Goal: Information Seeking & Learning: Learn about a topic

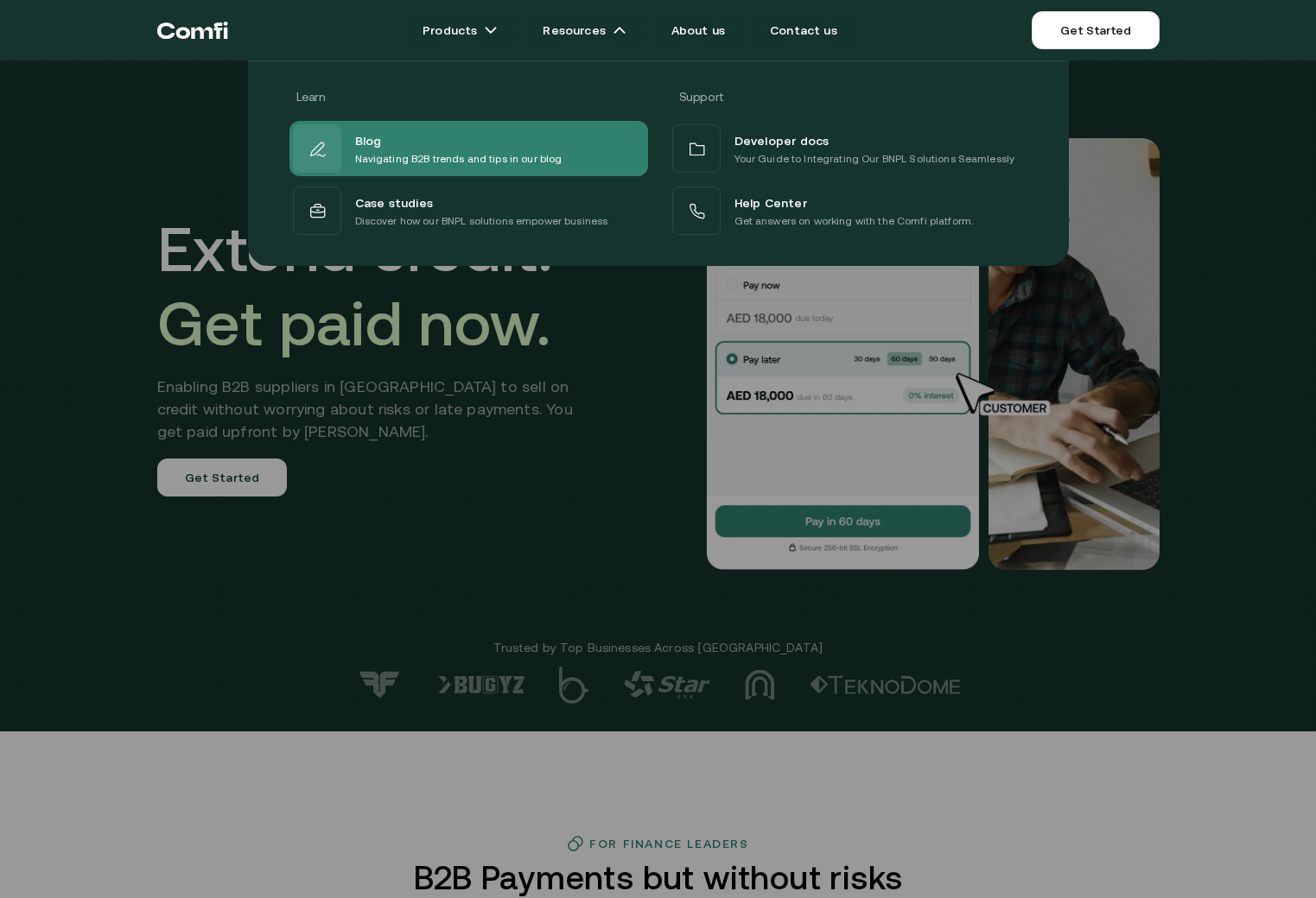
click at [437, 122] on div "Blog Navigating B2B trends and tips in our blog" at bounding box center [469, 148] width 359 height 55
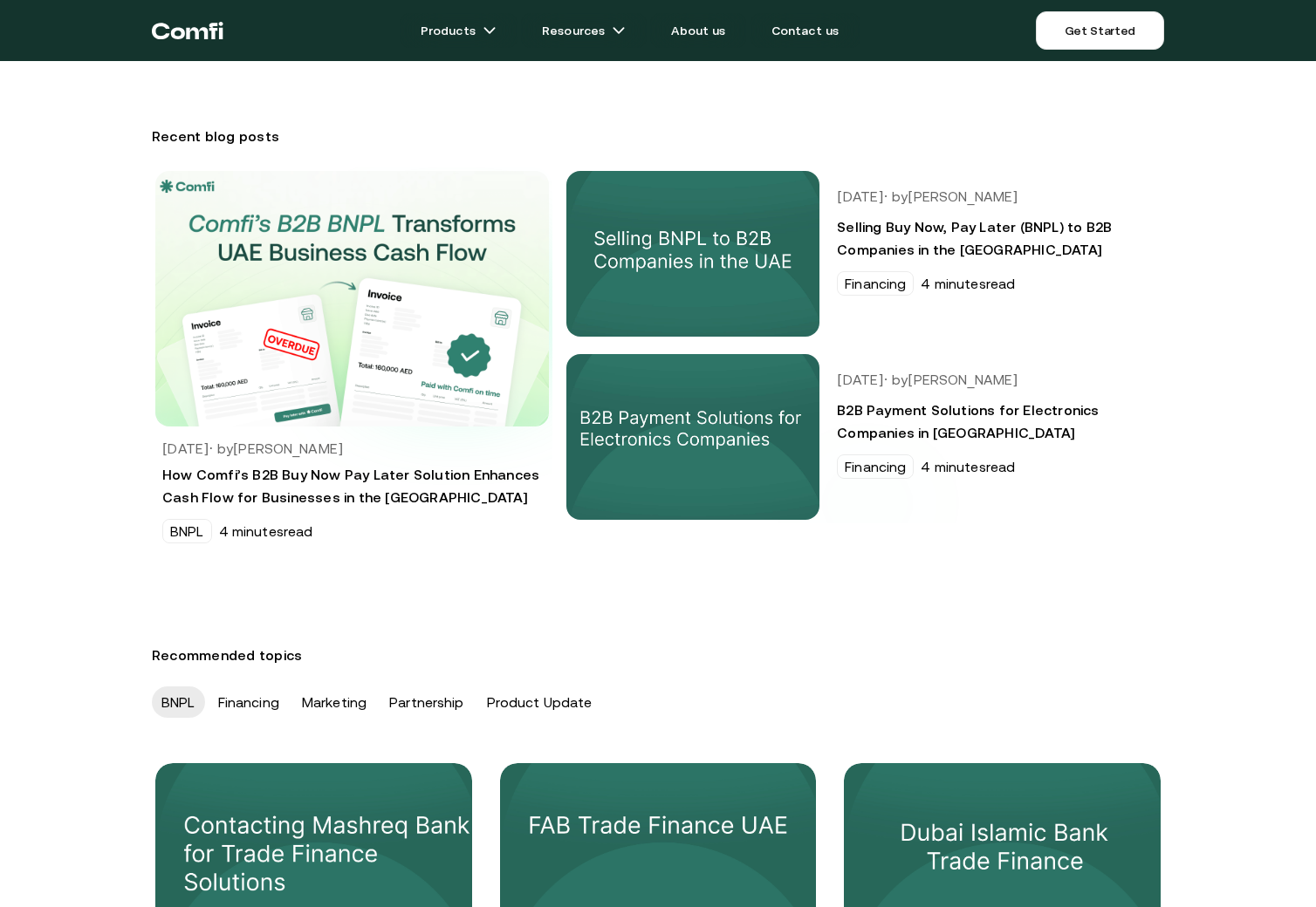
click at [463, 316] on img at bounding box center [351, 298] width 433 height 281
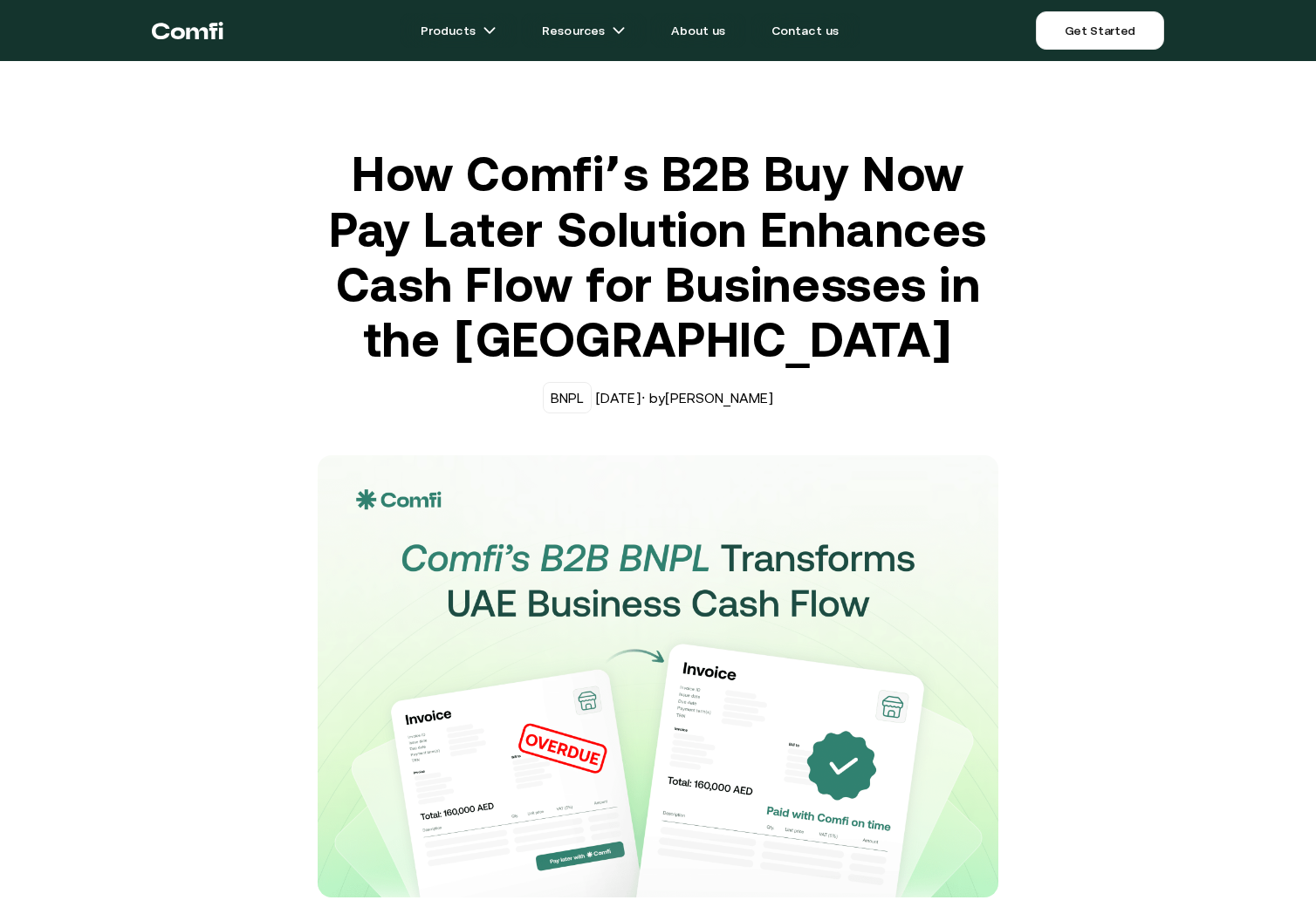
drag, startPoint x: 434, startPoint y: 257, endPoint x: 430, endPoint y: 245, distance: 12.6
click at [430, 245] on h1 "How Comfi’s B2B Buy Now Pay Later Solution Enhances Cash Flow for Businesses in…" at bounding box center [657, 257] width 680 height 221
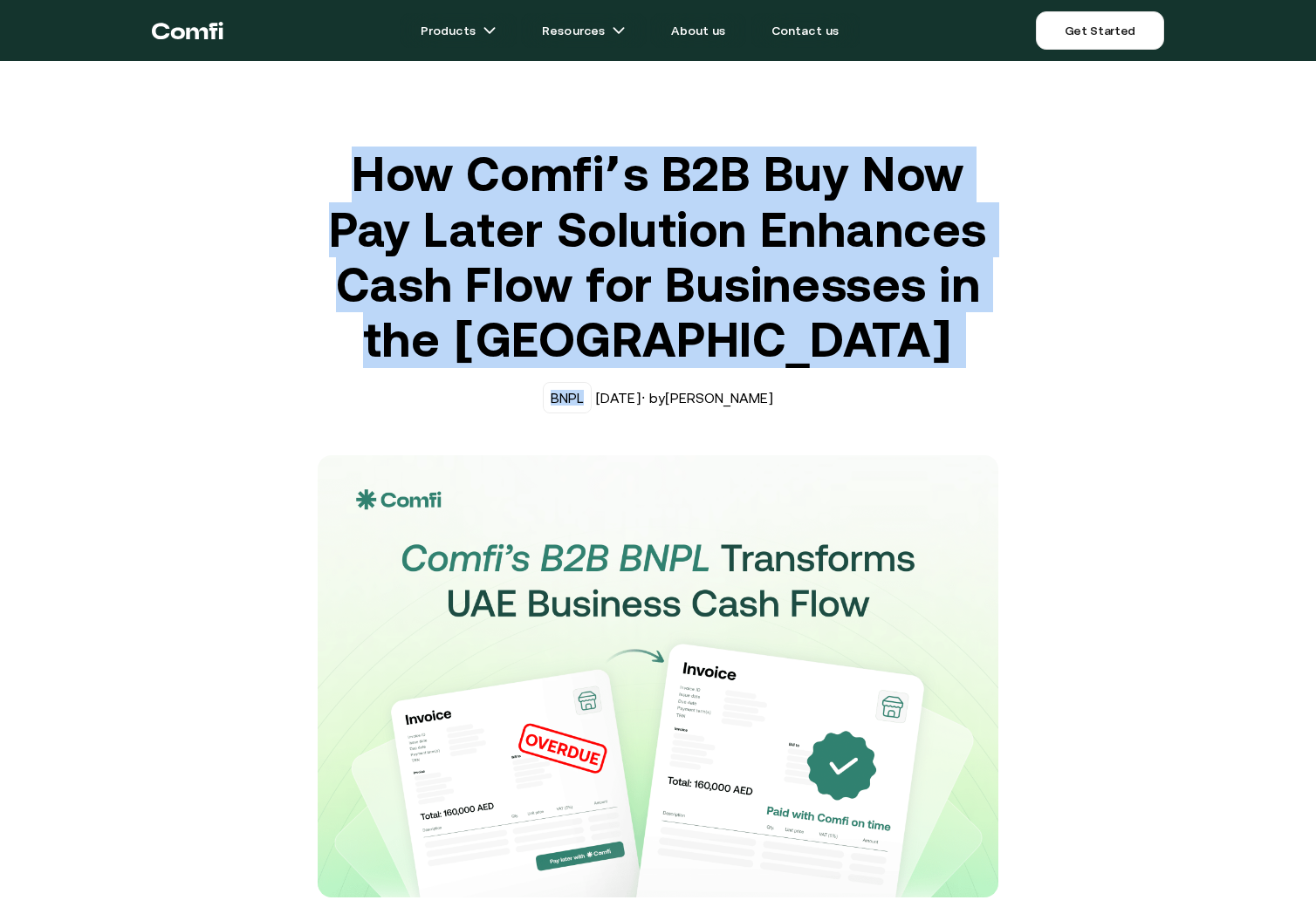
drag, startPoint x: 649, startPoint y: 298, endPoint x: 905, endPoint y: 404, distance: 277.1
click at [907, 405] on div "How Comfi’s B2B Buy Now Pay Later Solution Enhances Cash Flow for Businesses in…" at bounding box center [658, 523] width 698 height 751
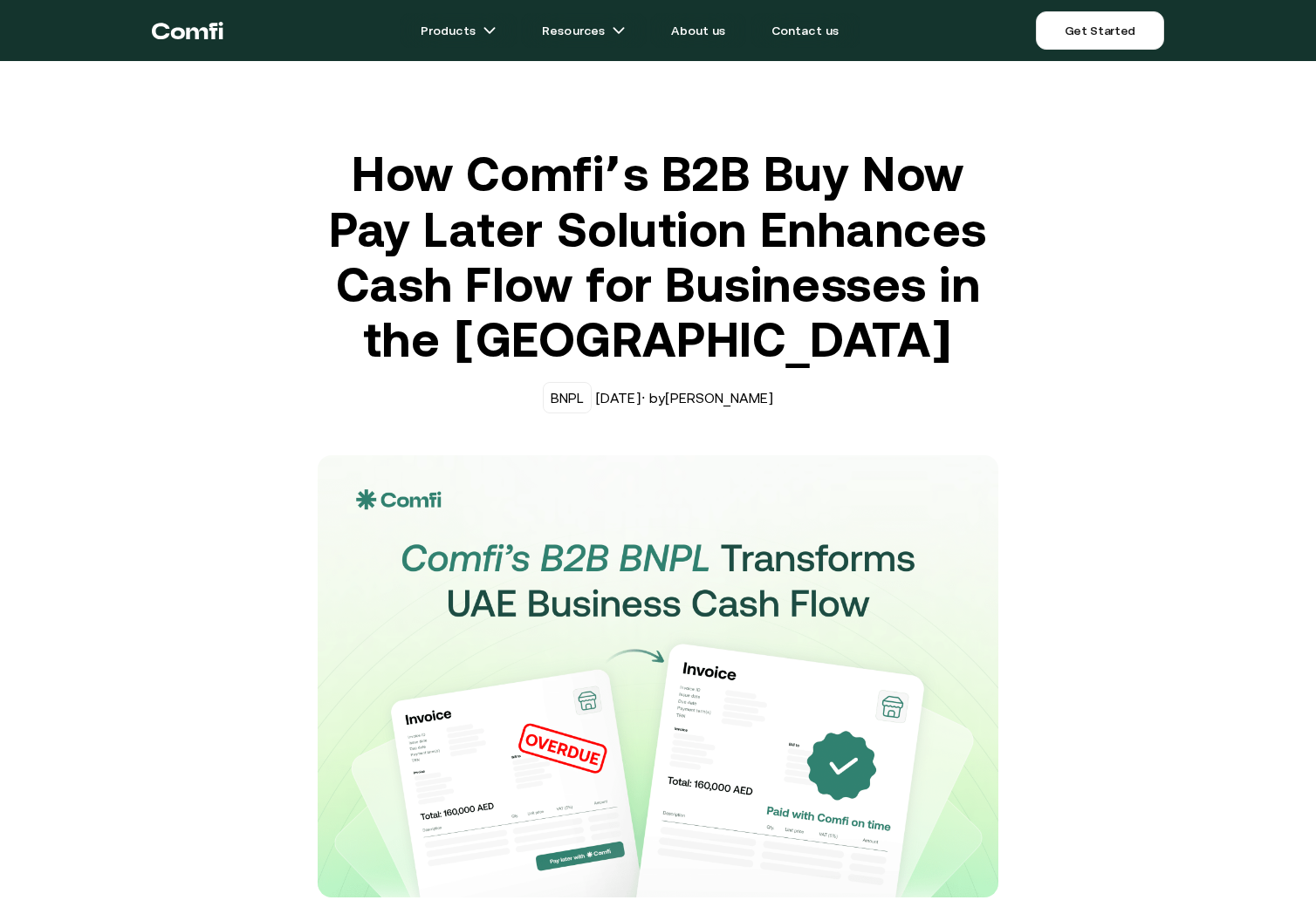
click at [903, 398] on div "BNPL May 2, 2025 · by Ash G" at bounding box center [657, 397] width 680 height 31
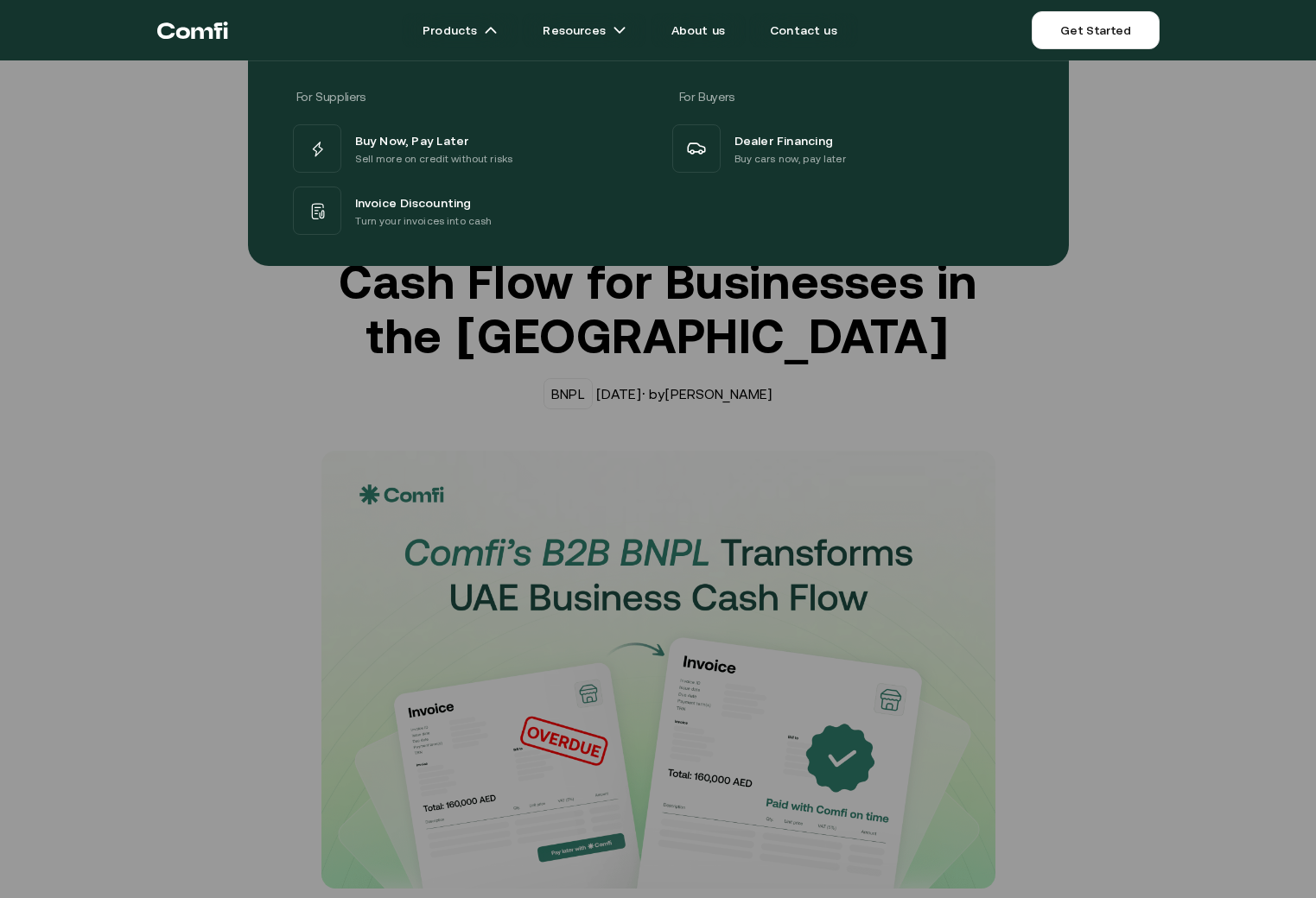
click at [187, 35] on icon "Return to the top of the Comfi home page" at bounding box center [183, 33] width 14 height 12
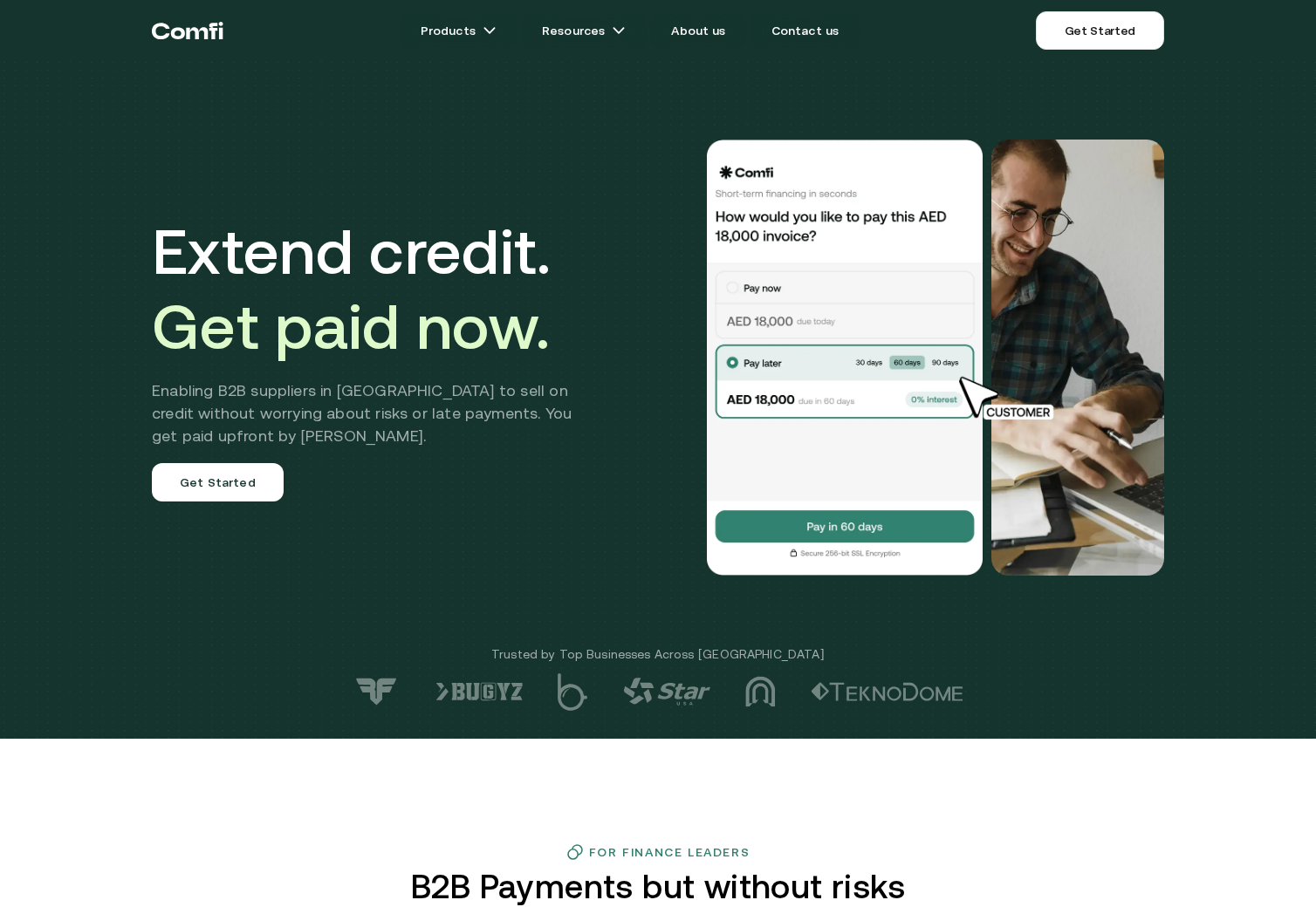
click at [1268, 405] on div "Extend credit. Get paid now. Enabling B2B suppliers in [GEOGRAPHIC_DATA] to sel…" at bounding box center [658, 369] width 1316 height 739
click at [1143, 679] on div at bounding box center [658, 693] width 1316 height 38
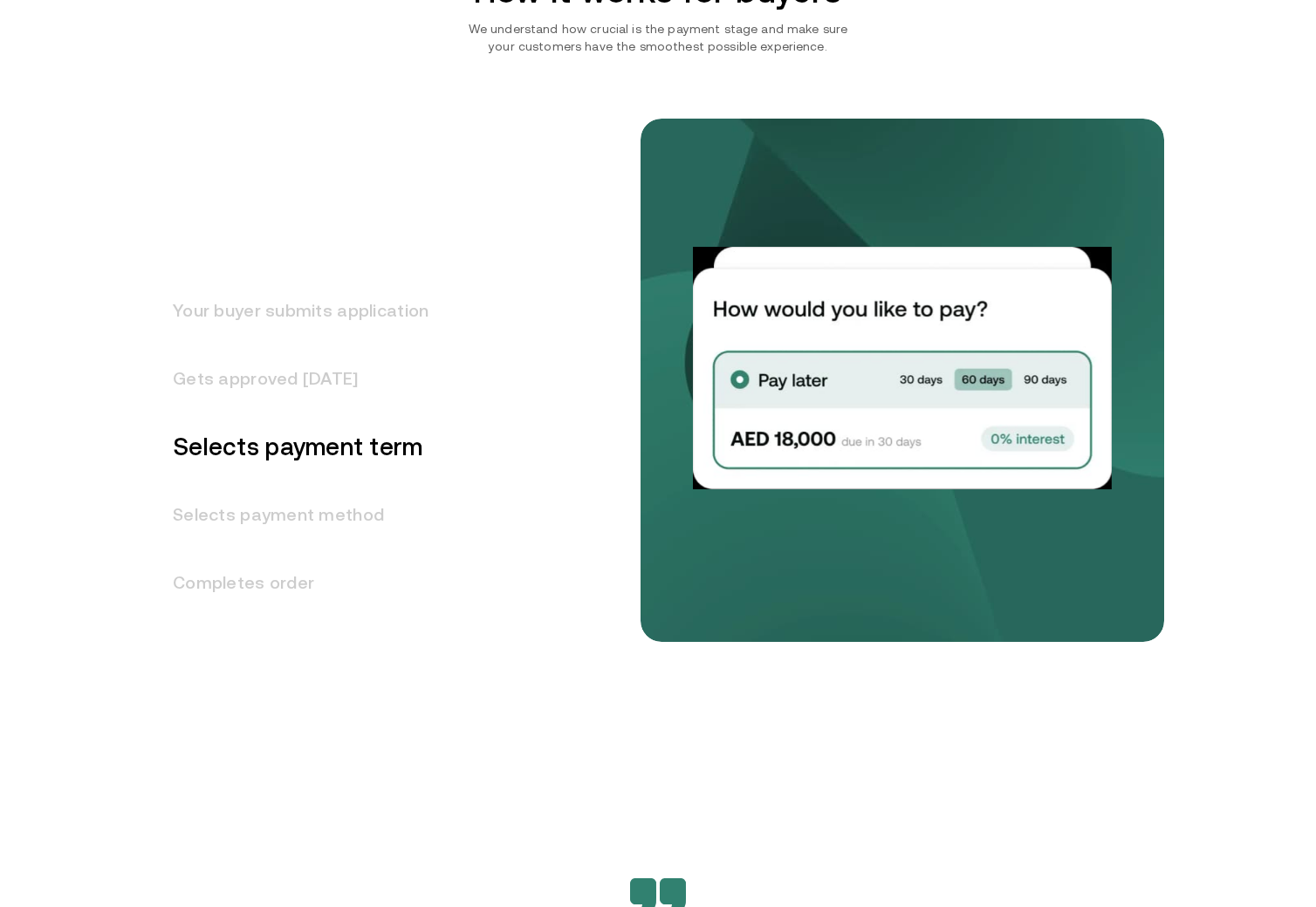
click at [279, 531] on h3 "Selects payment method" at bounding box center [290, 514] width 277 height 68
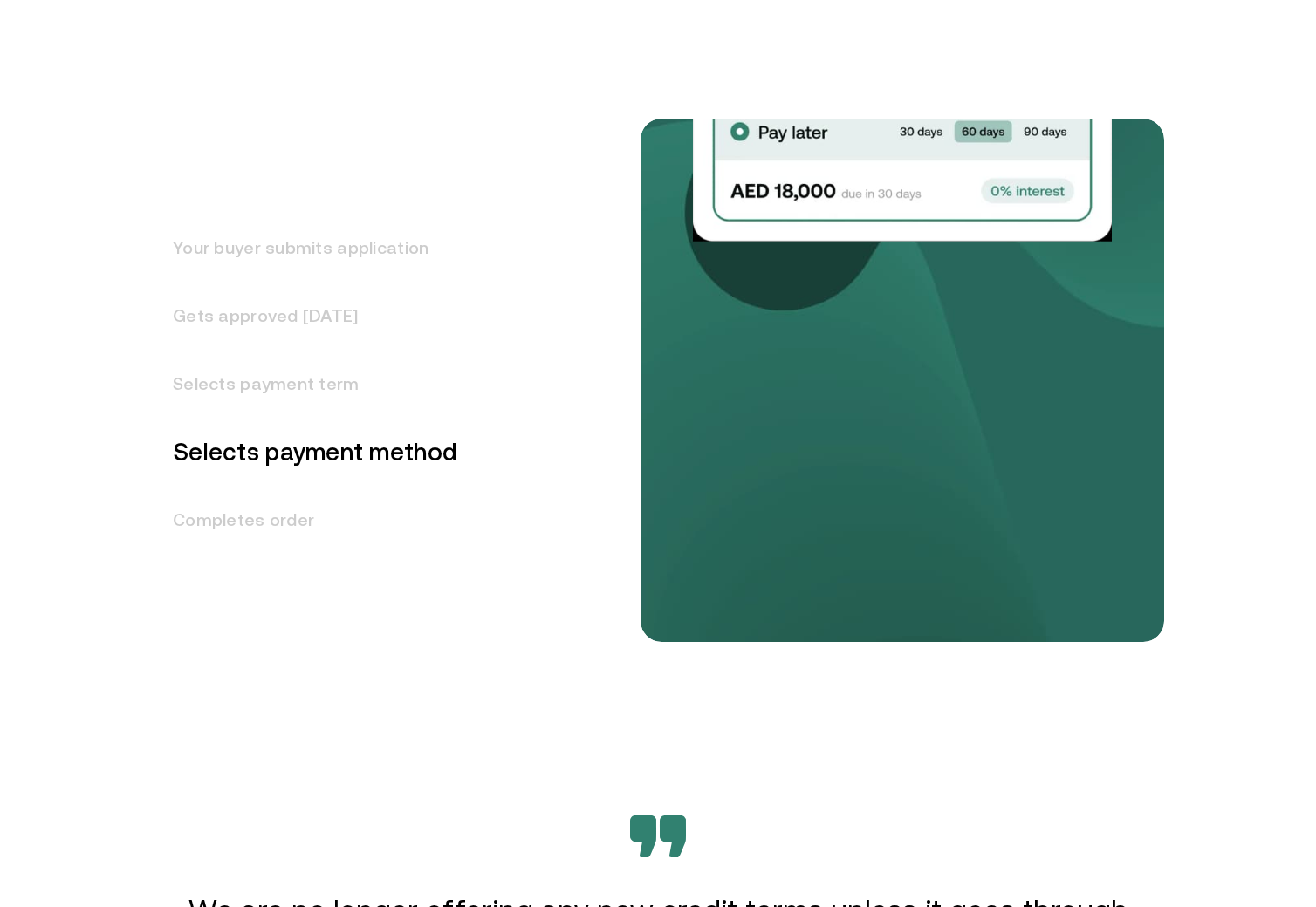
click at [287, 313] on h3 "Gets approved [DATE]" at bounding box center [304, 315] width 306 height 68
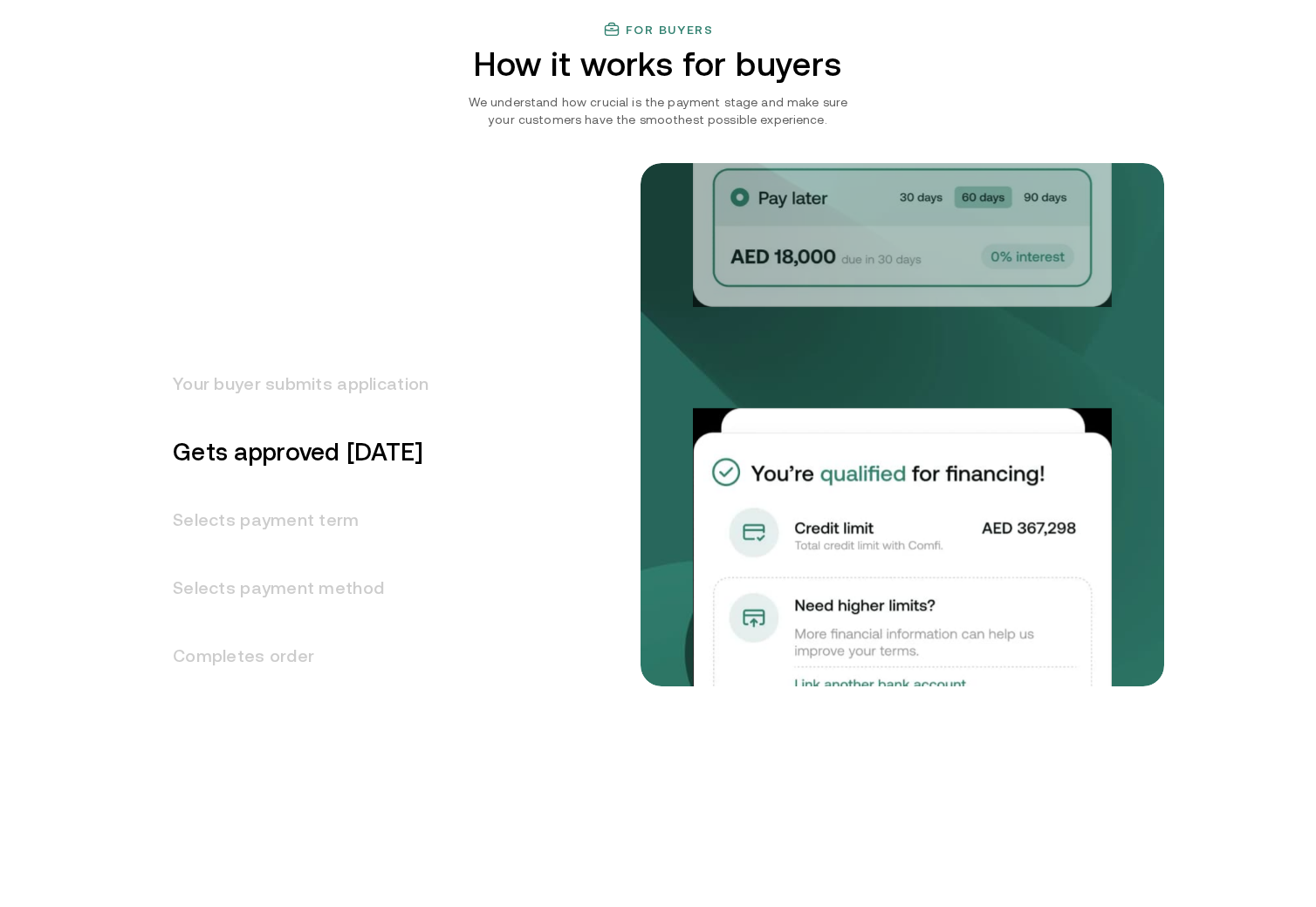
drag, startPoint x: 273, startPoint y: 207, endPoint x: 301, endPoint y: 349, distance: 144.7
click at [275, 213] on div "Your buyer submits application Gets approved in 1 day Selects payment term Sele…" at bounding box center [657, 488] width 1012 height 720
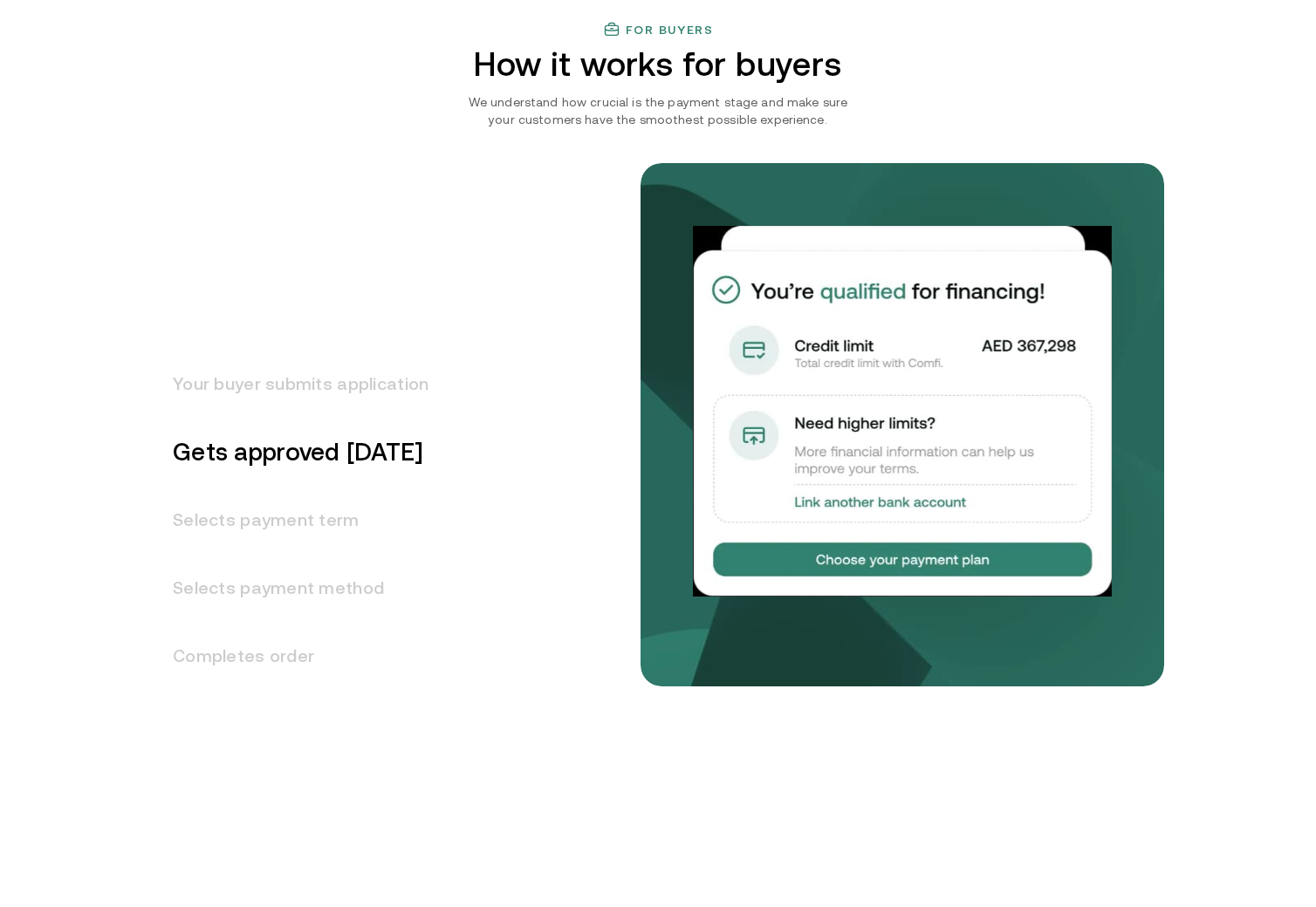
click at [300, 399] on h3 "Your buyer submits application" at bounding box center [290, 384] width 277 height 68
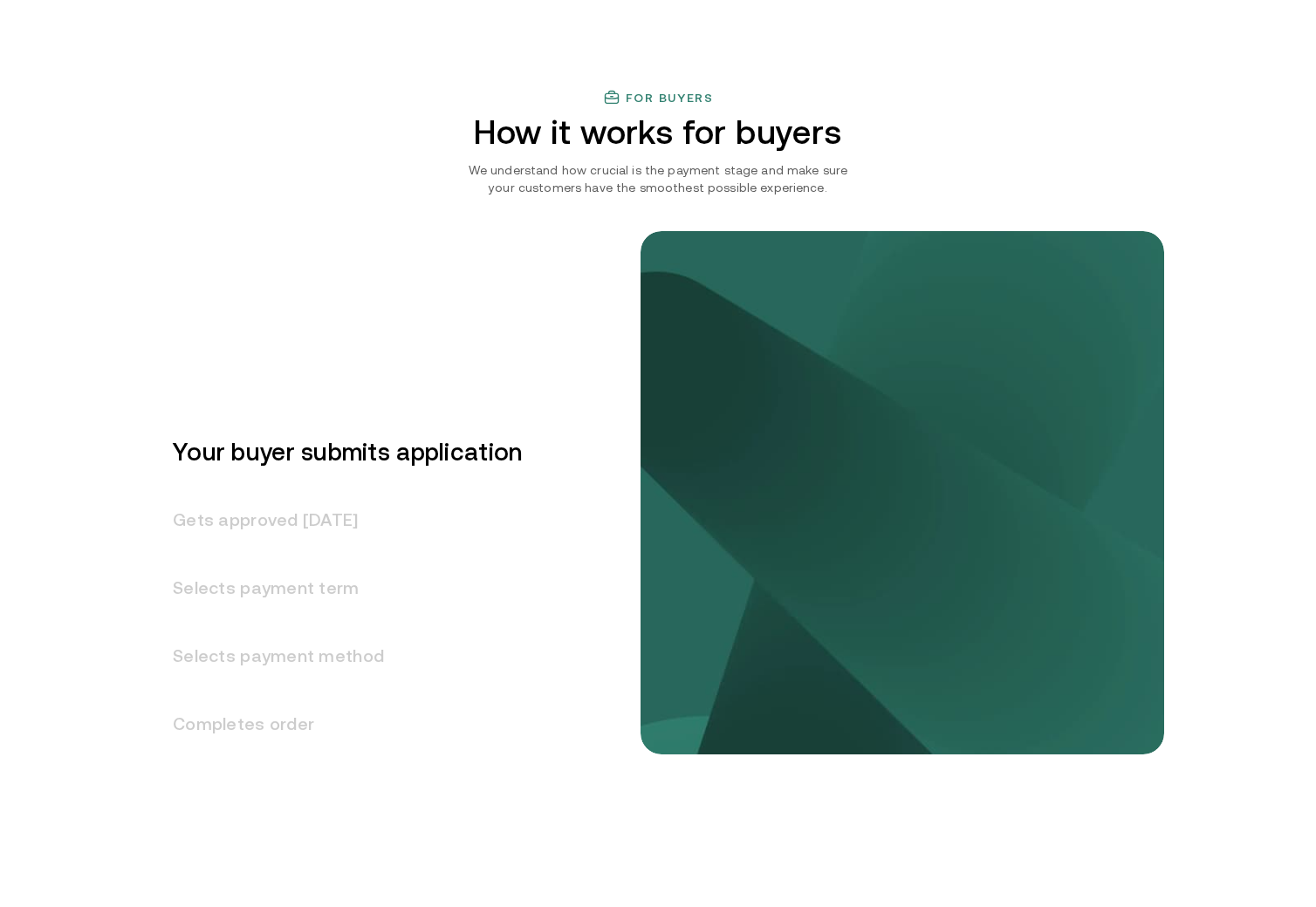
drag, startPoint x: 279, startPoint y: 578, endPoint x: 288, endPoint y: 616, distance: 39.1
click at [280, 579] on h3 "Selects payment term" at bounding box center [336, 588] width 370 height 68
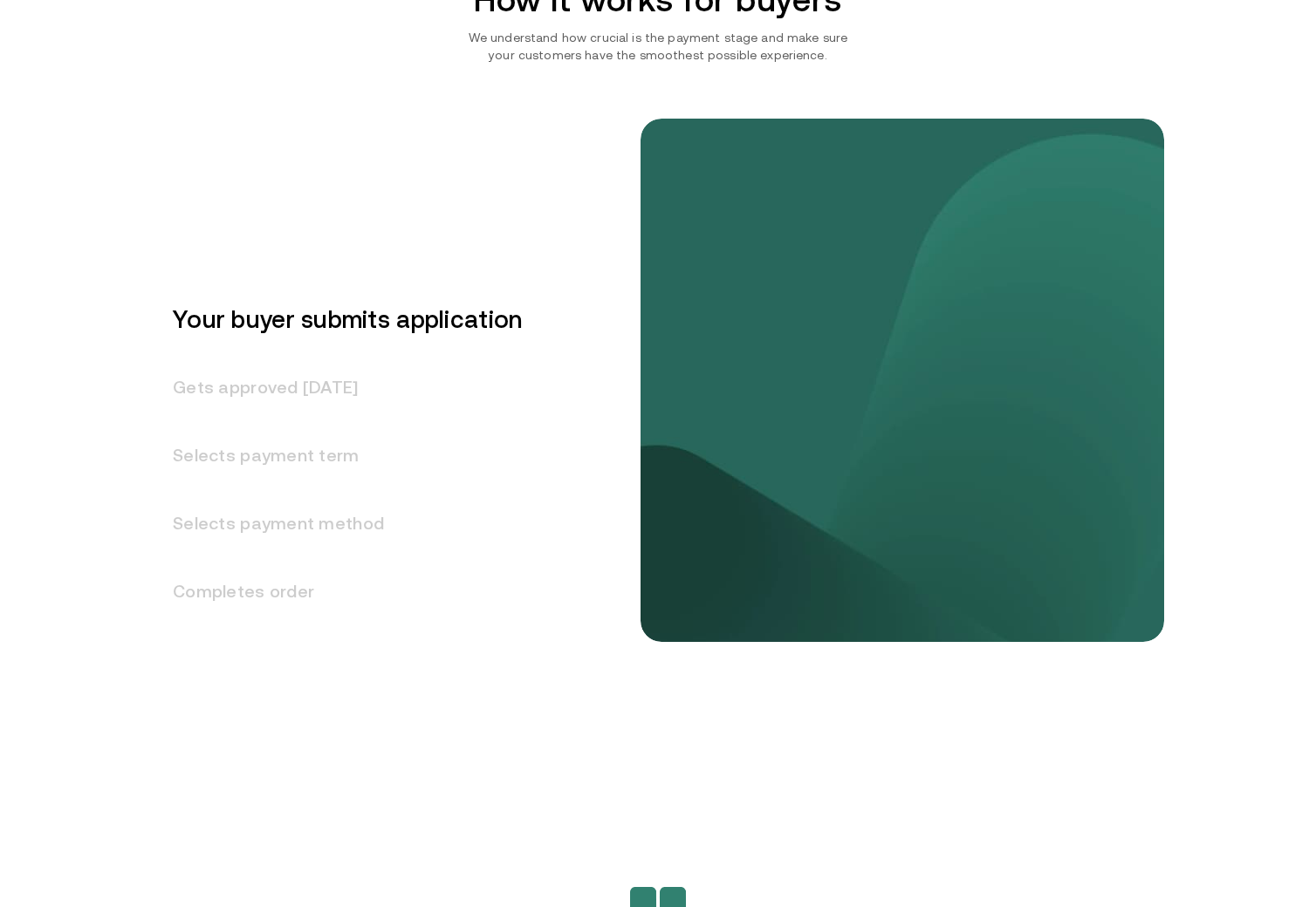
click at [285, 677] on div "Your buyer submits application Gets approved in 1 day Selects payment term Sele…" at bounding box center [404, 488] width 506 height 588
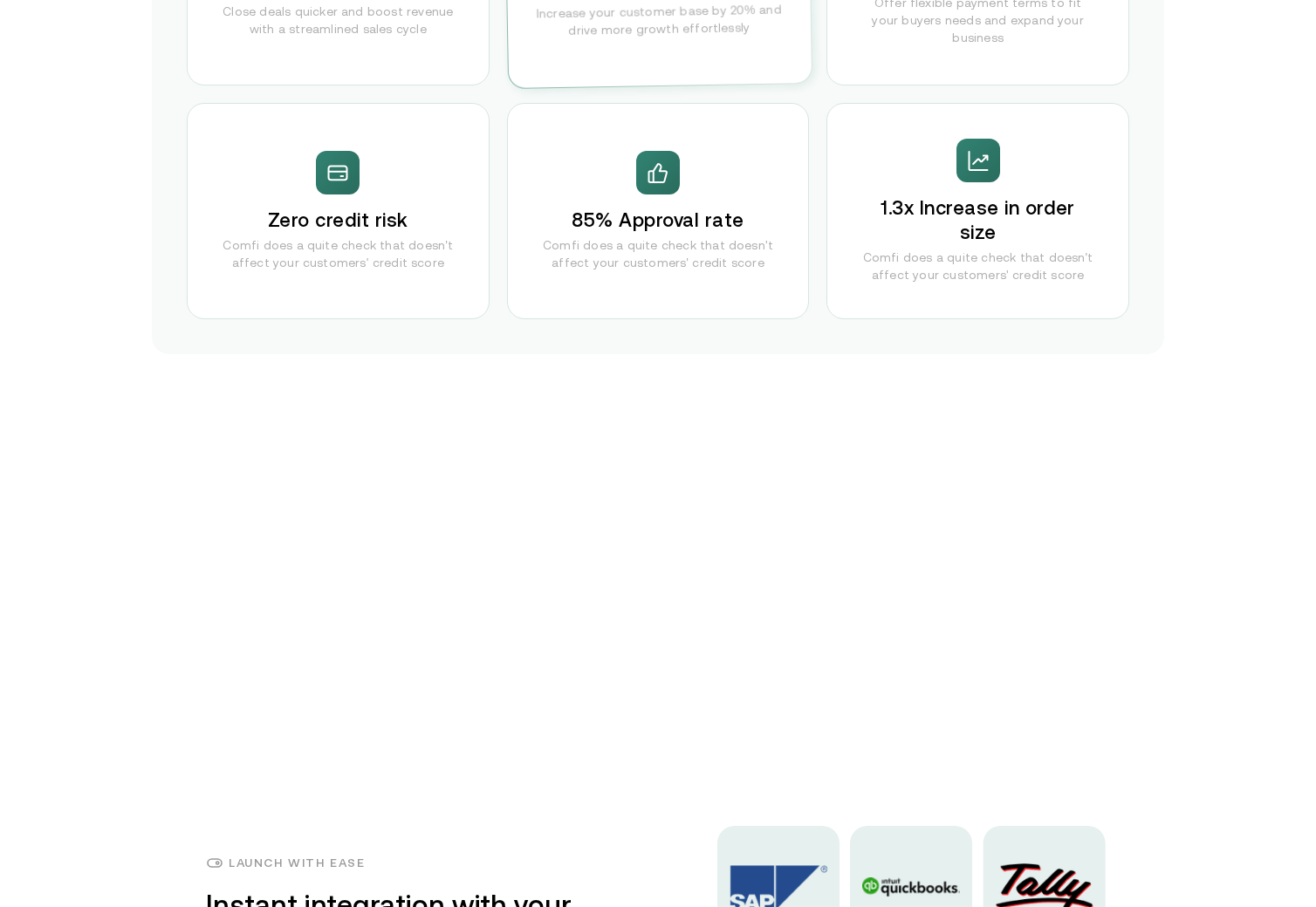
scroll to position [2585, 0]
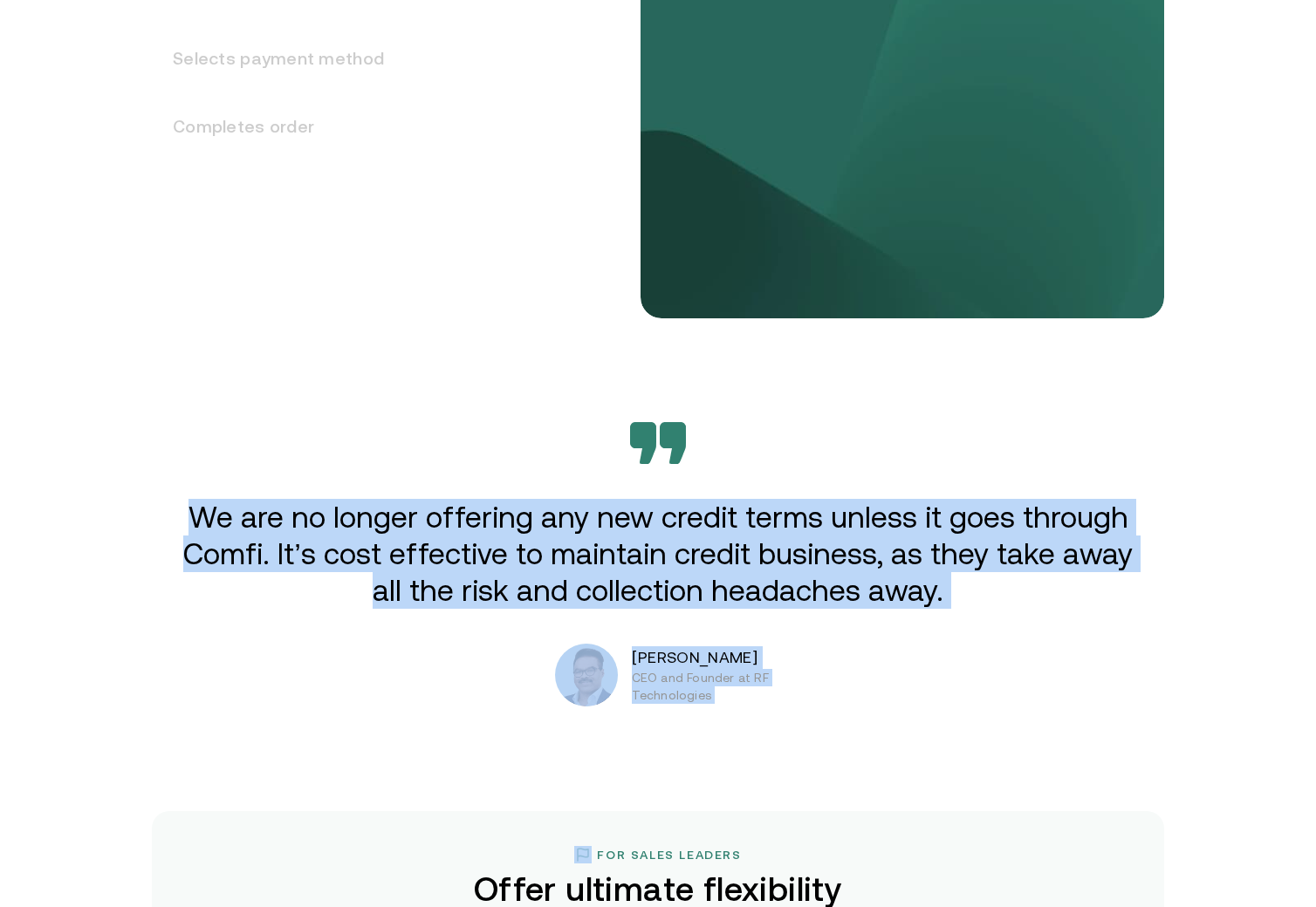
drag, startPoint x: 933, startPoint y: 692, endPoint x: 203, endPoint y: 534, distance: 746.9
click at [196, 532] on div "Extend credit. Get paid now. Enabling B2B suppliers in MENA to sell on credit w…" at bounding box center [658, 638] width 1316 height 6446
drag, startPoint x: 203, startPoint y: 534, endPoint x: 252, endPoint y: 522, distance: 50.4
click at [204, 534] on p "We are no longer offering any new credit terms unless it goes through Comfi. It…" at bounding box center [658, 554] width 962 height 110
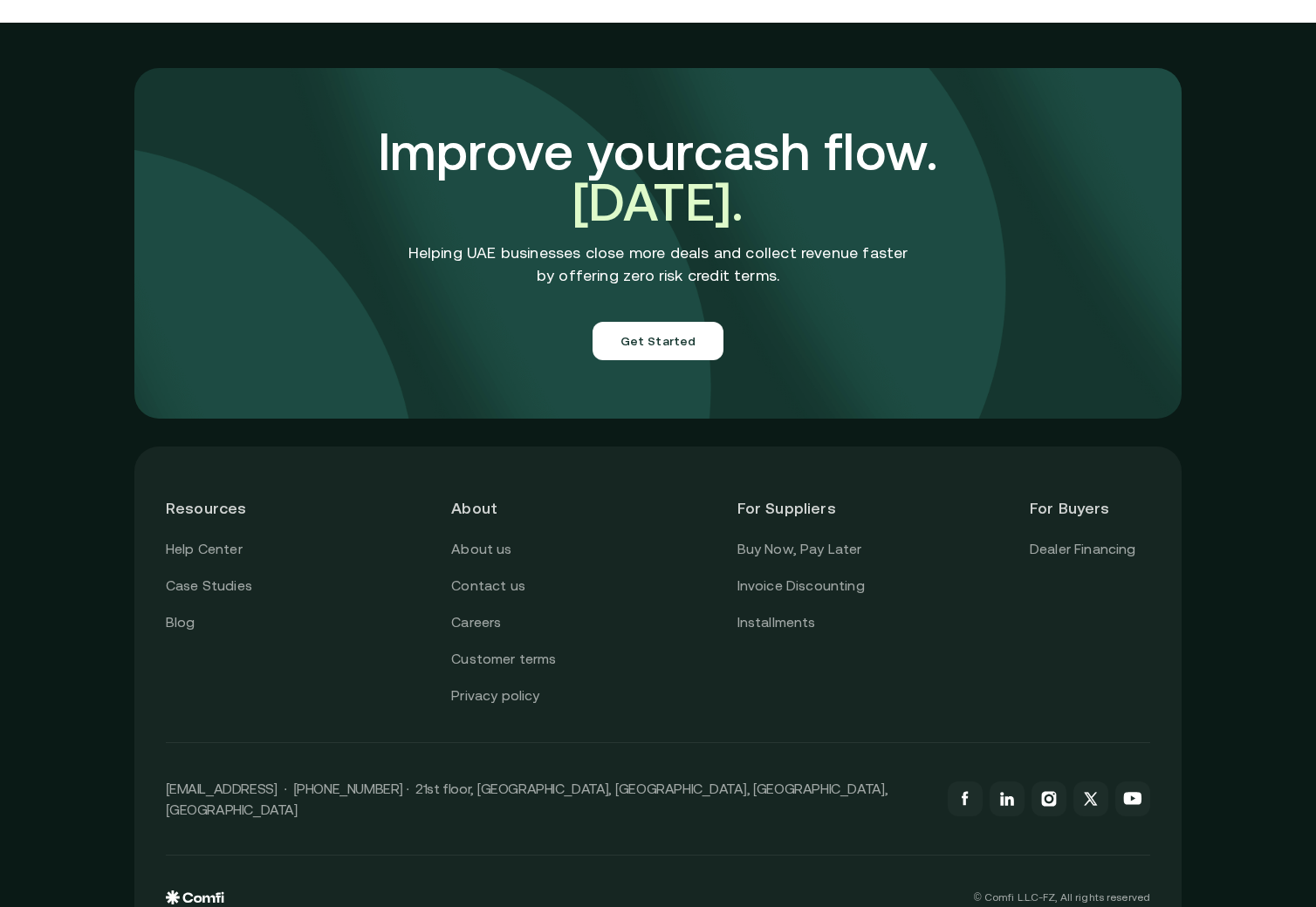
scroll to position [6023, 0]
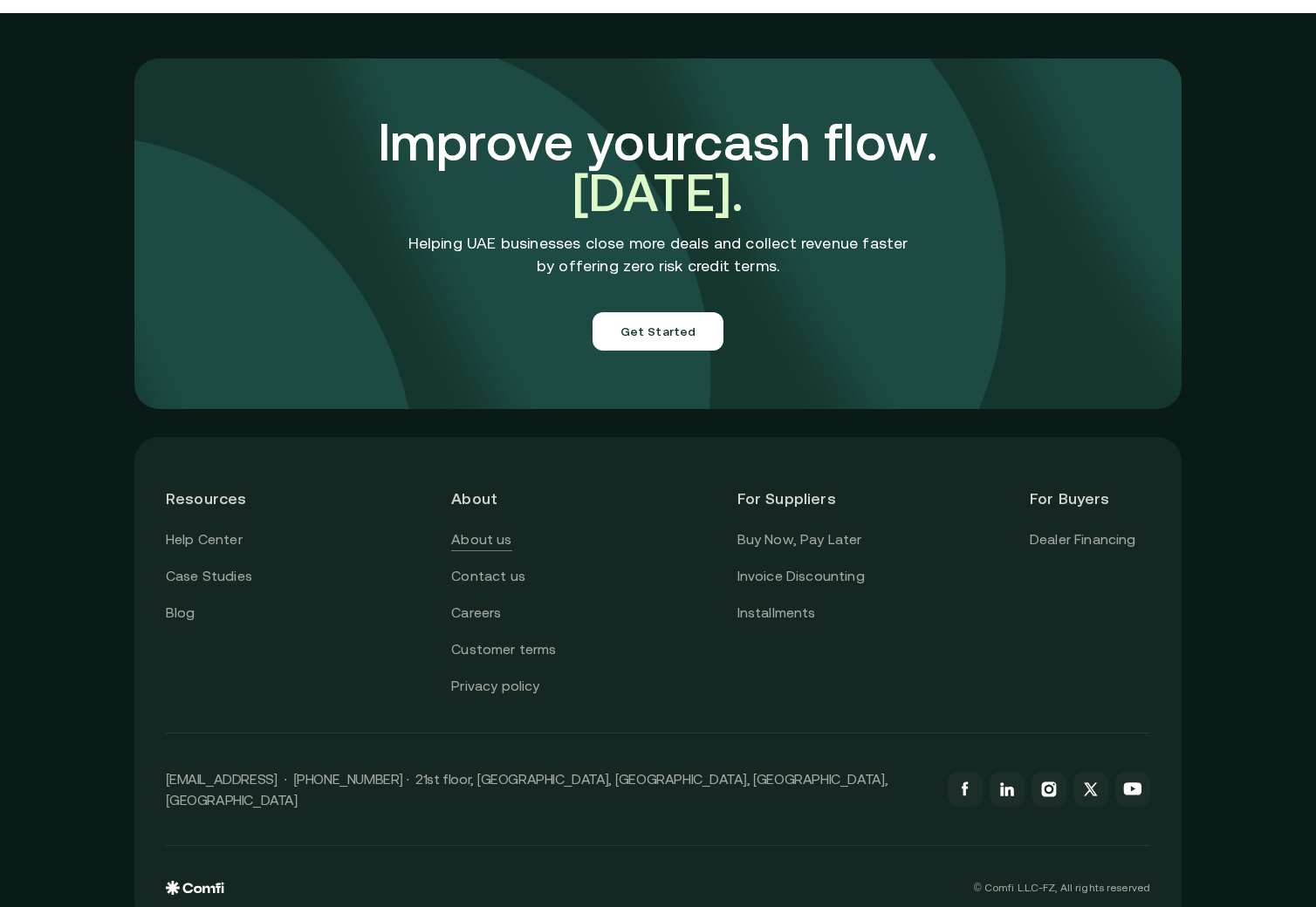
click at [505, 529] on link "About us" at bounding box center [481, 540] width 60 height 22
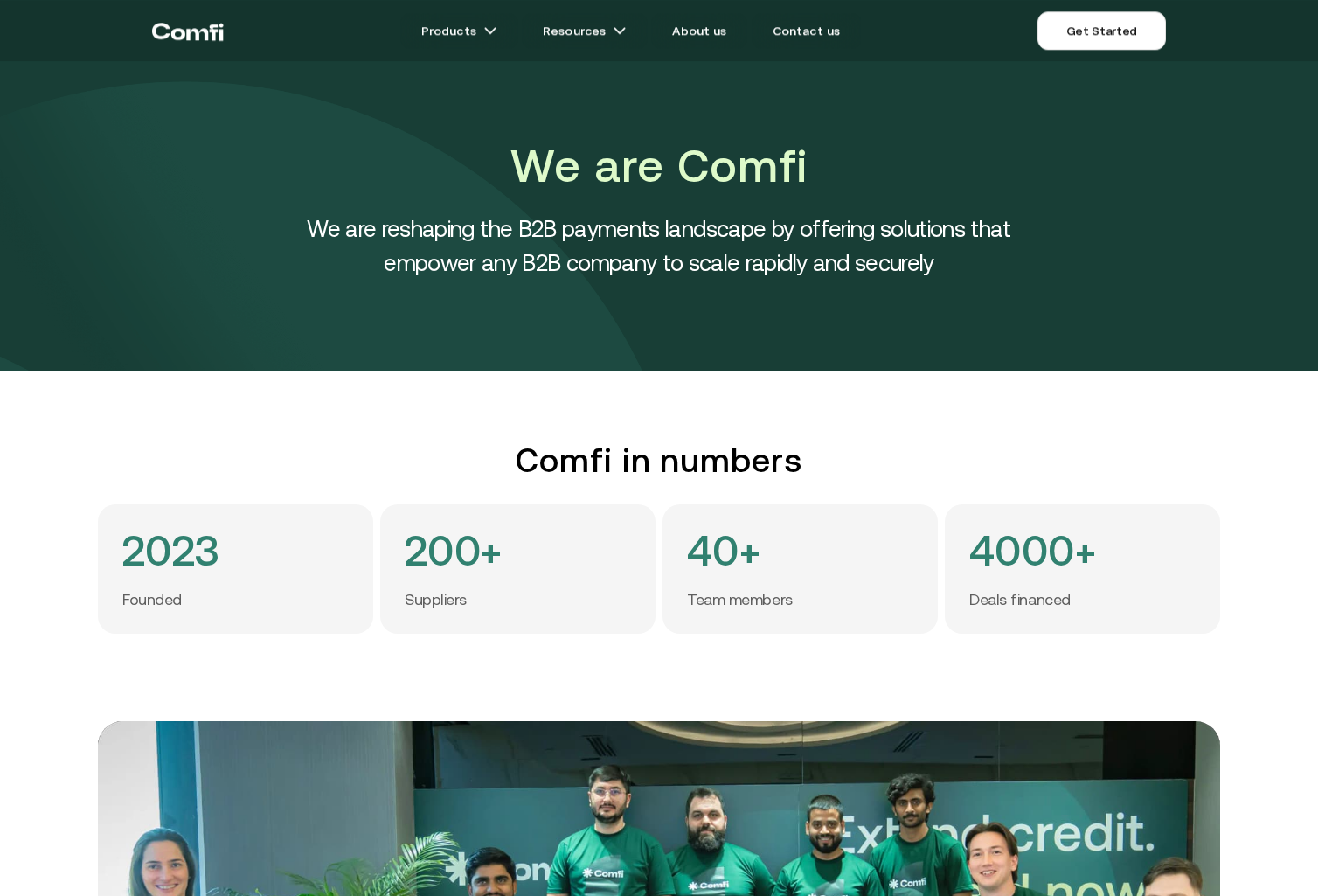
scroll to position [321, 0]
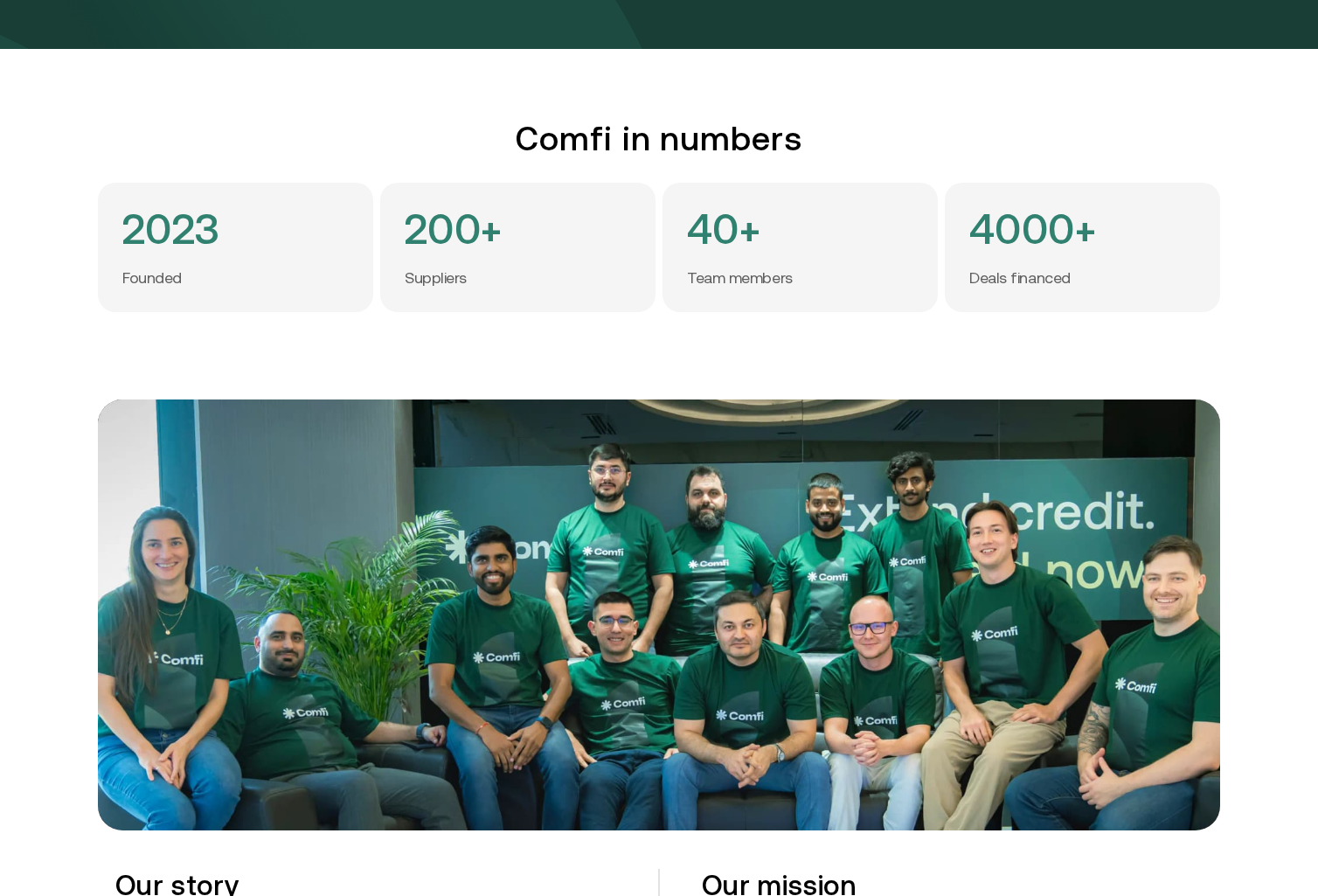
click at [179, 620] on img at bounding box center [659, 614] width 1122 height 430
click at [376, 651] on img at bounding box center [659, 614] width 1122 height 430
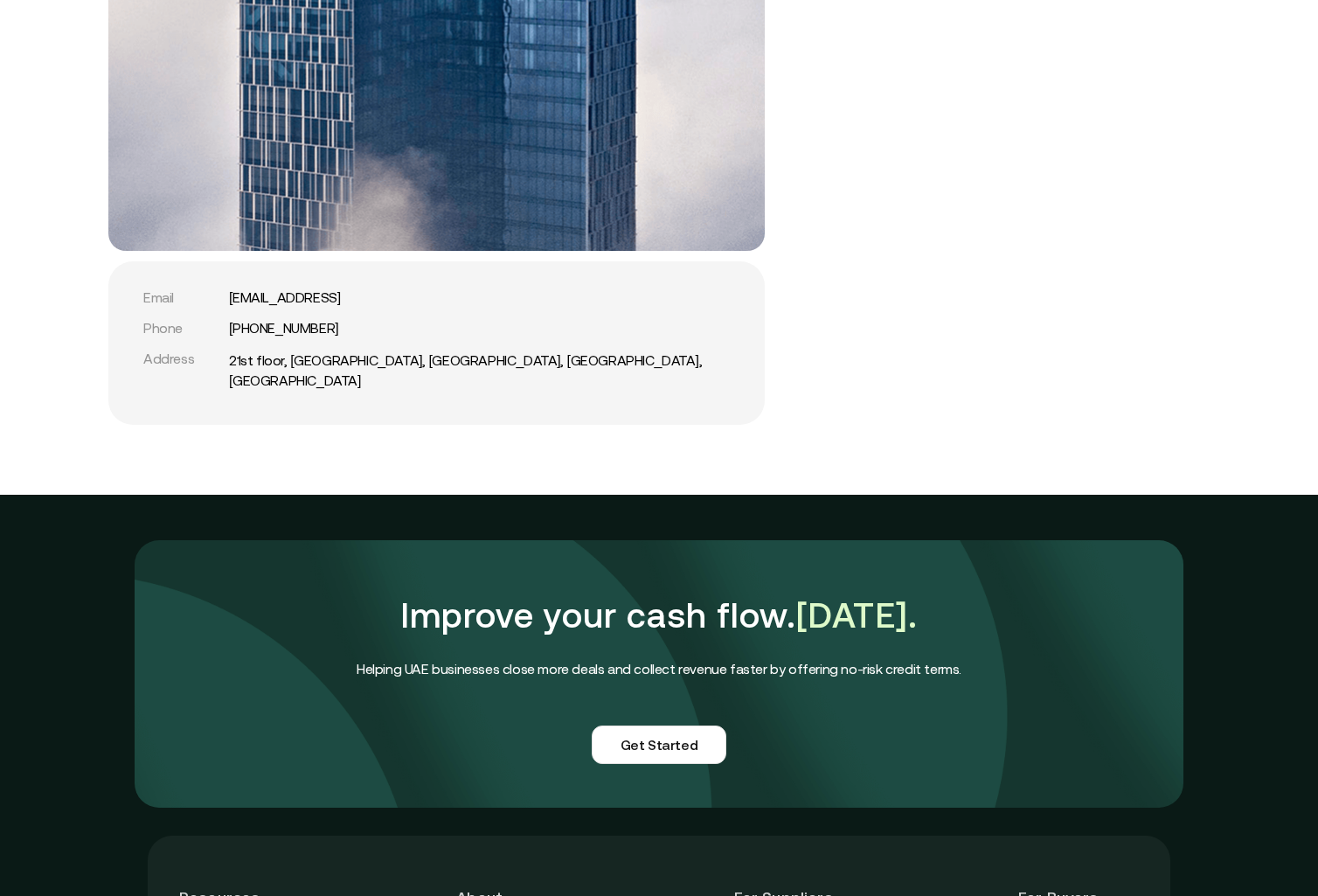
scroll to position [4151, 0]
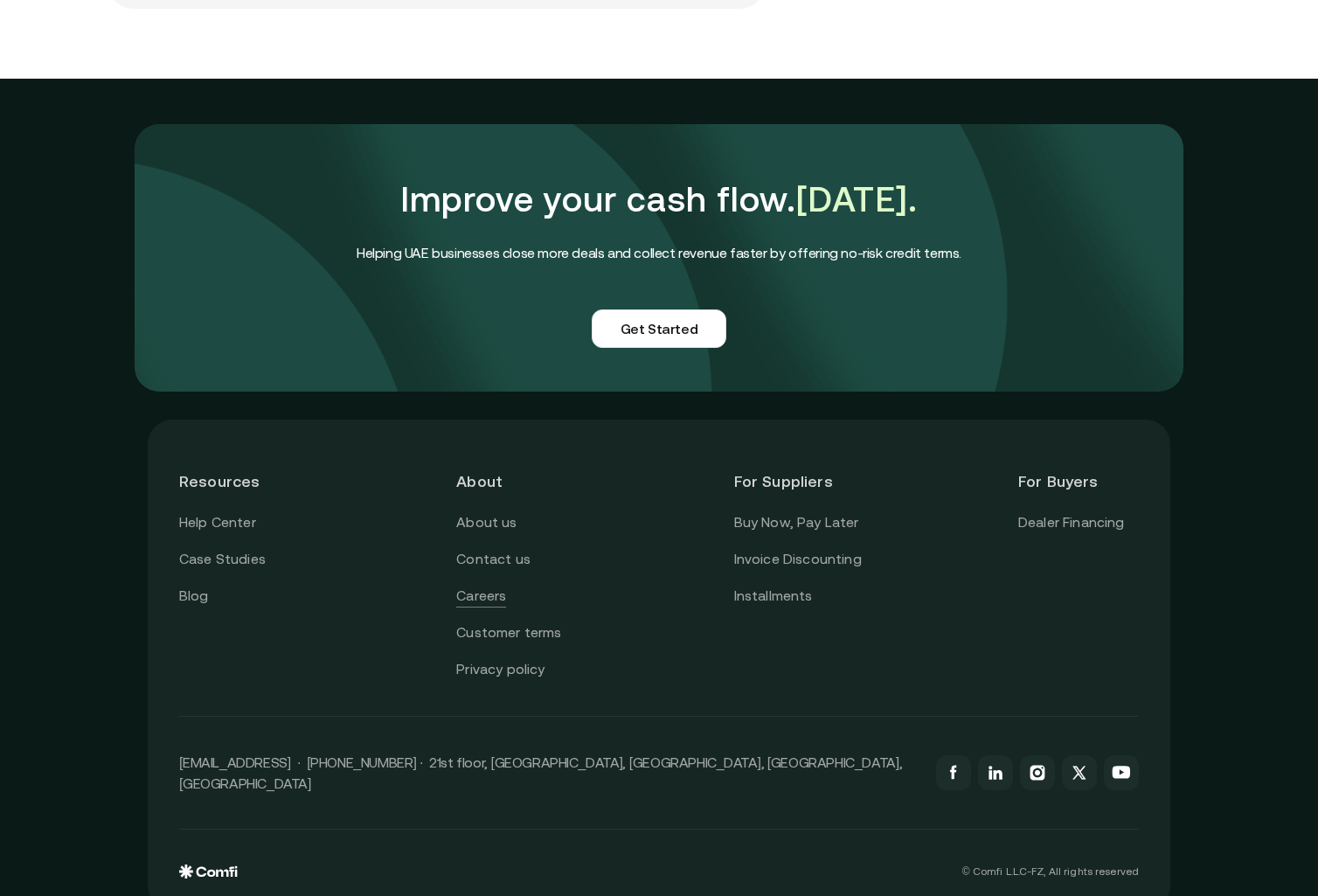
click at [496, 584] on link "Careers" at bounding box center [480, 595] width 49 height 22
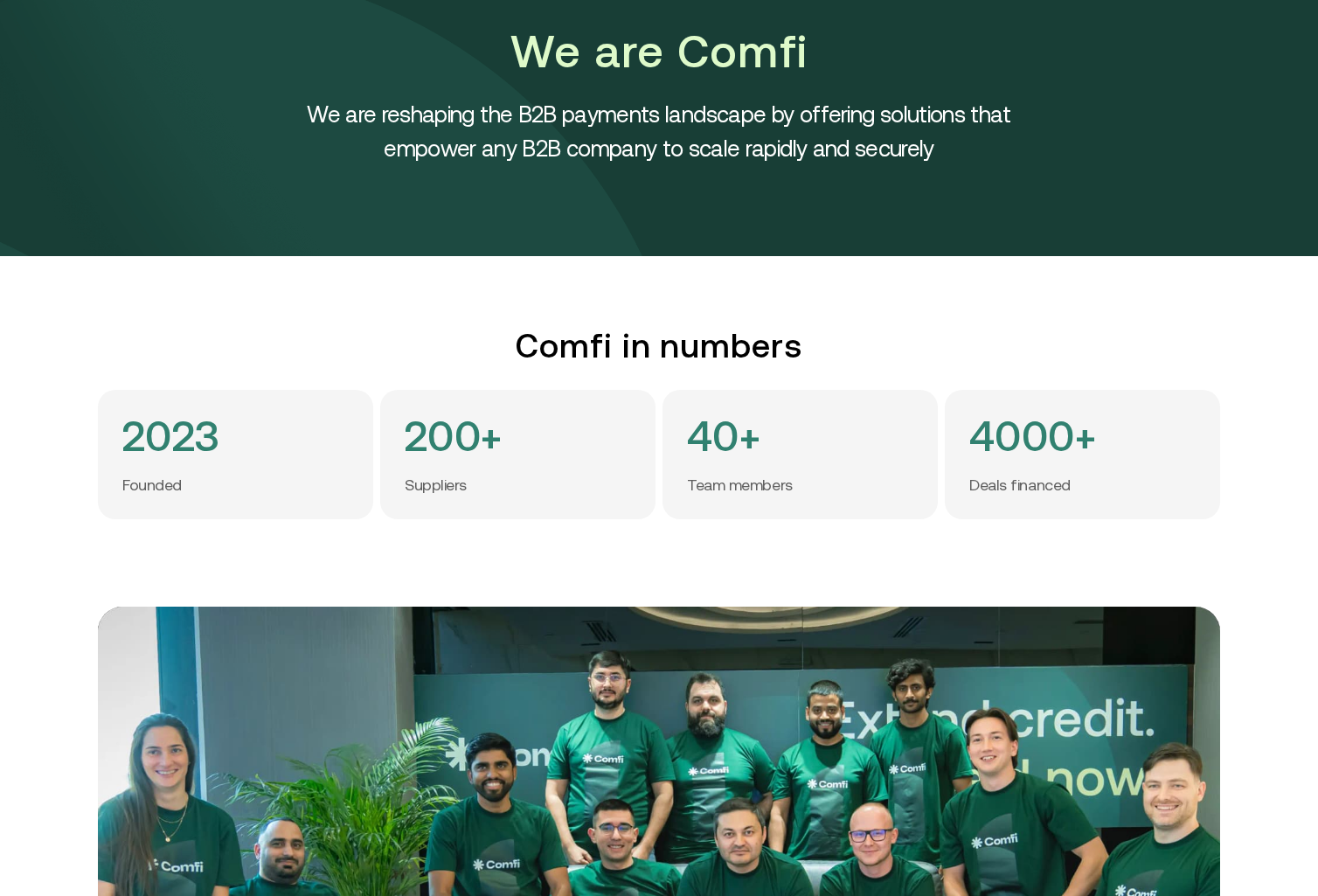
scroll to position [0, 0]
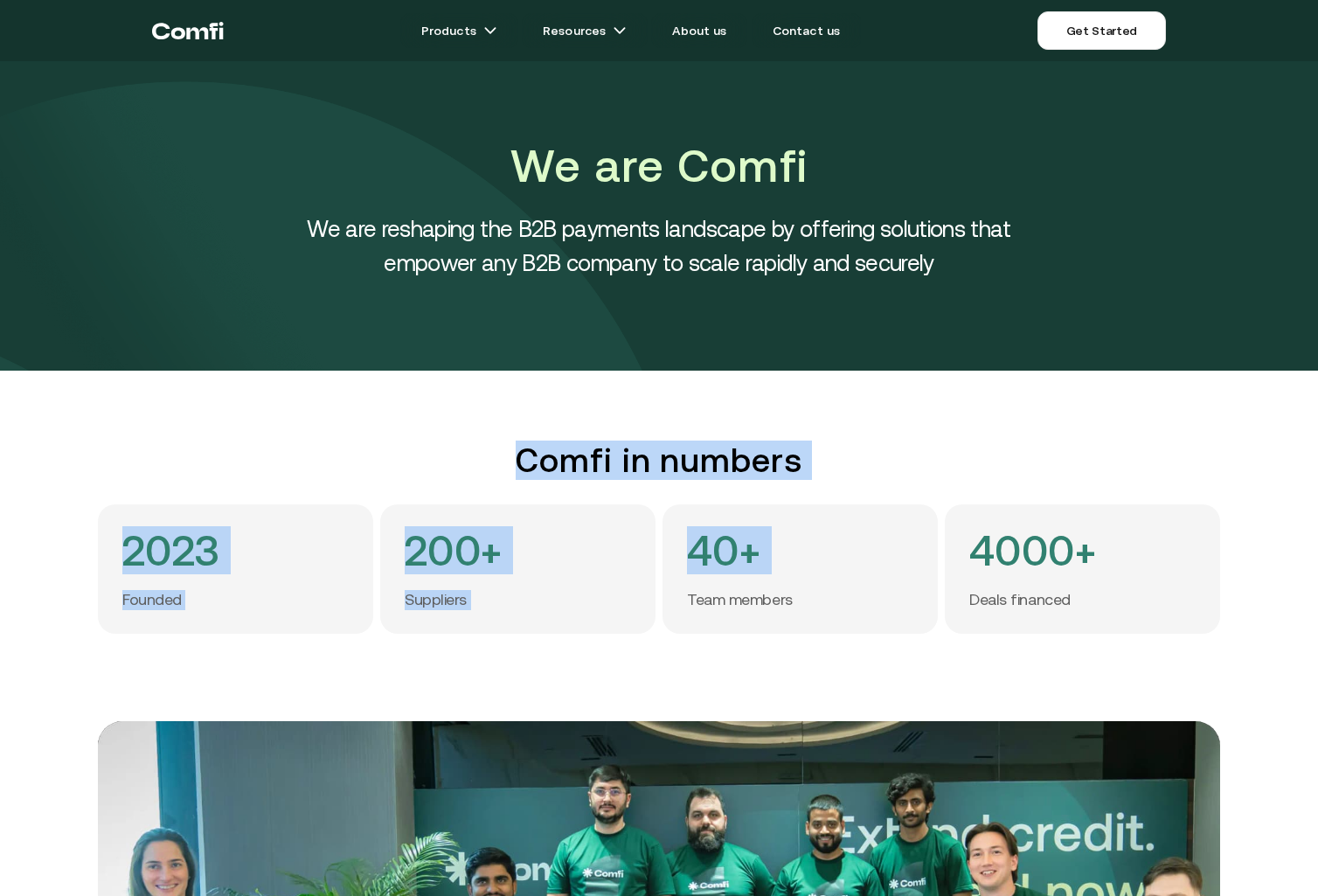
drag, startPoint x: 532, startPoint y: 488, endPoint x: 50, endPoint y: 461, distance: 482.8
click at [50, 461] on div "Comfi in numbers 2023 Founded 200+ Suppliers 40+ Team members 4000+ Deals finan…" at bounding box center [659, 537] width 1318 height 193
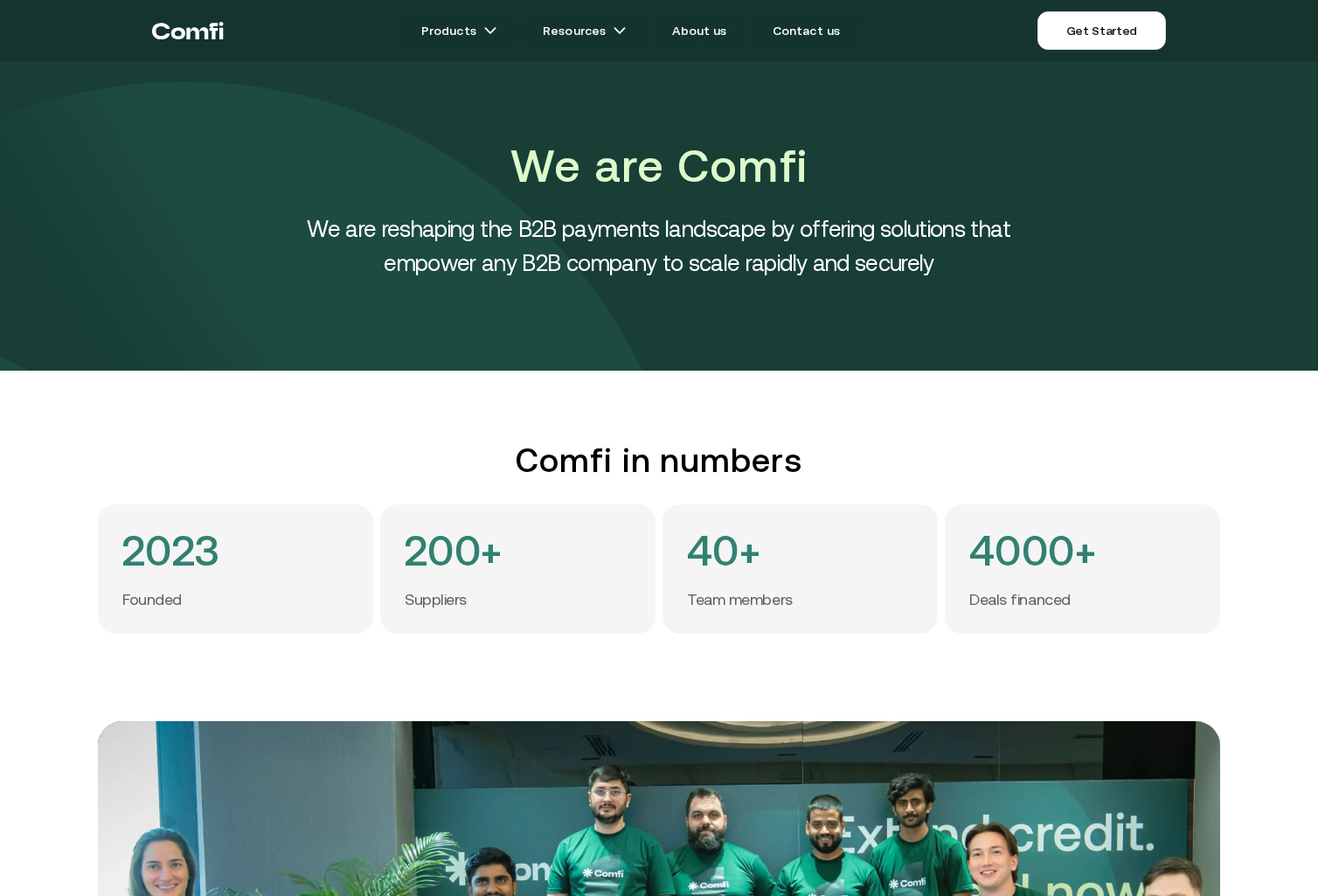
click at [50, 461] on div "Comfi in numbers 2023 Founded 200+ Suppliers 40+ Team members 4000+ Deals finan…" at bounding box center [659, 537] width 1318 height 193
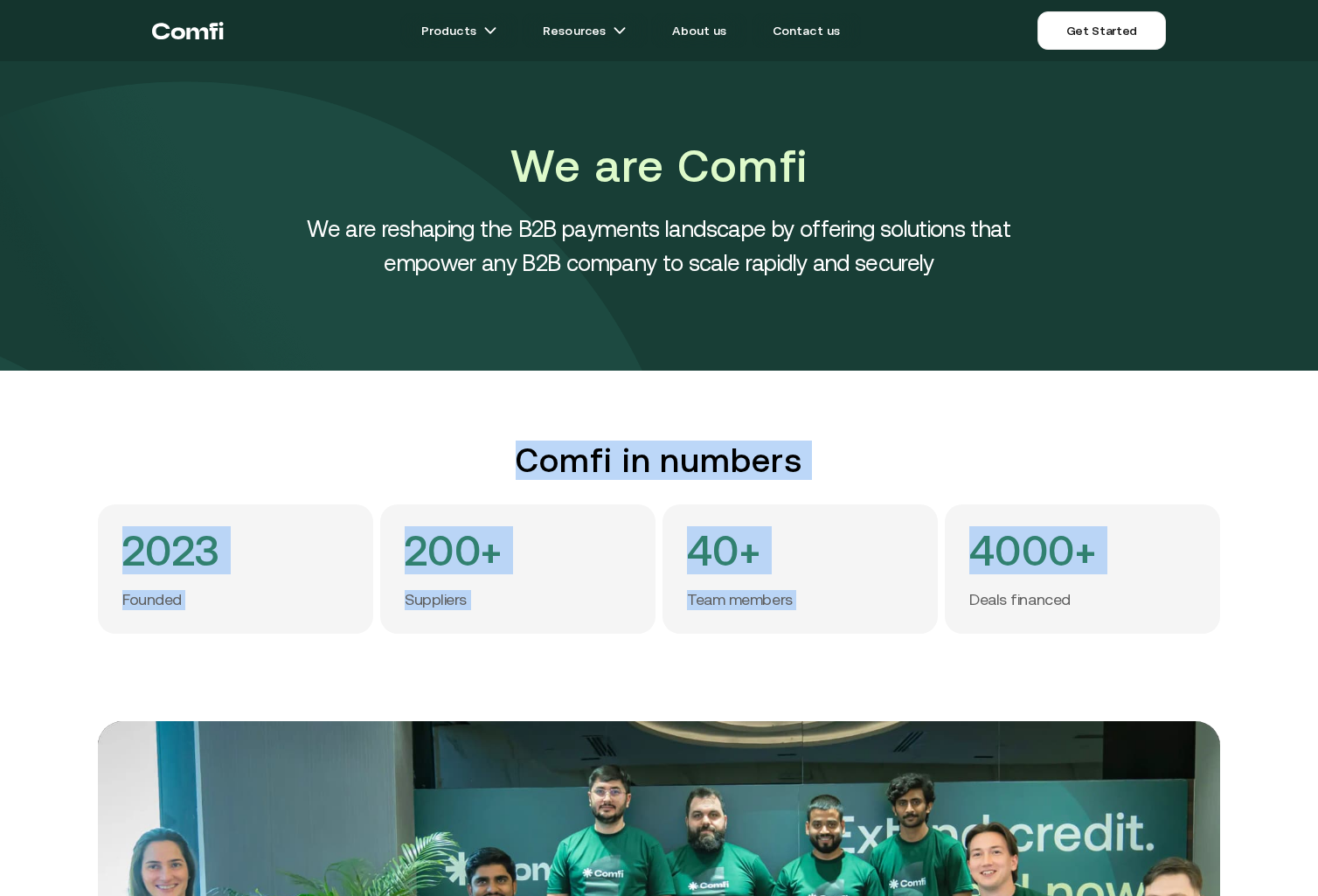
drag, startPoint x: 50, startPoint y: 461, endPoint x: 1232, endPoint y: 595, distance: 1189.6
click at [1231, 595] on div "Comfi in numbers 2023 Founded 200+ Suppliers 40+ Team members 4000+ Deals finan…" at bounding box center [659, 537] width 1318 height 193
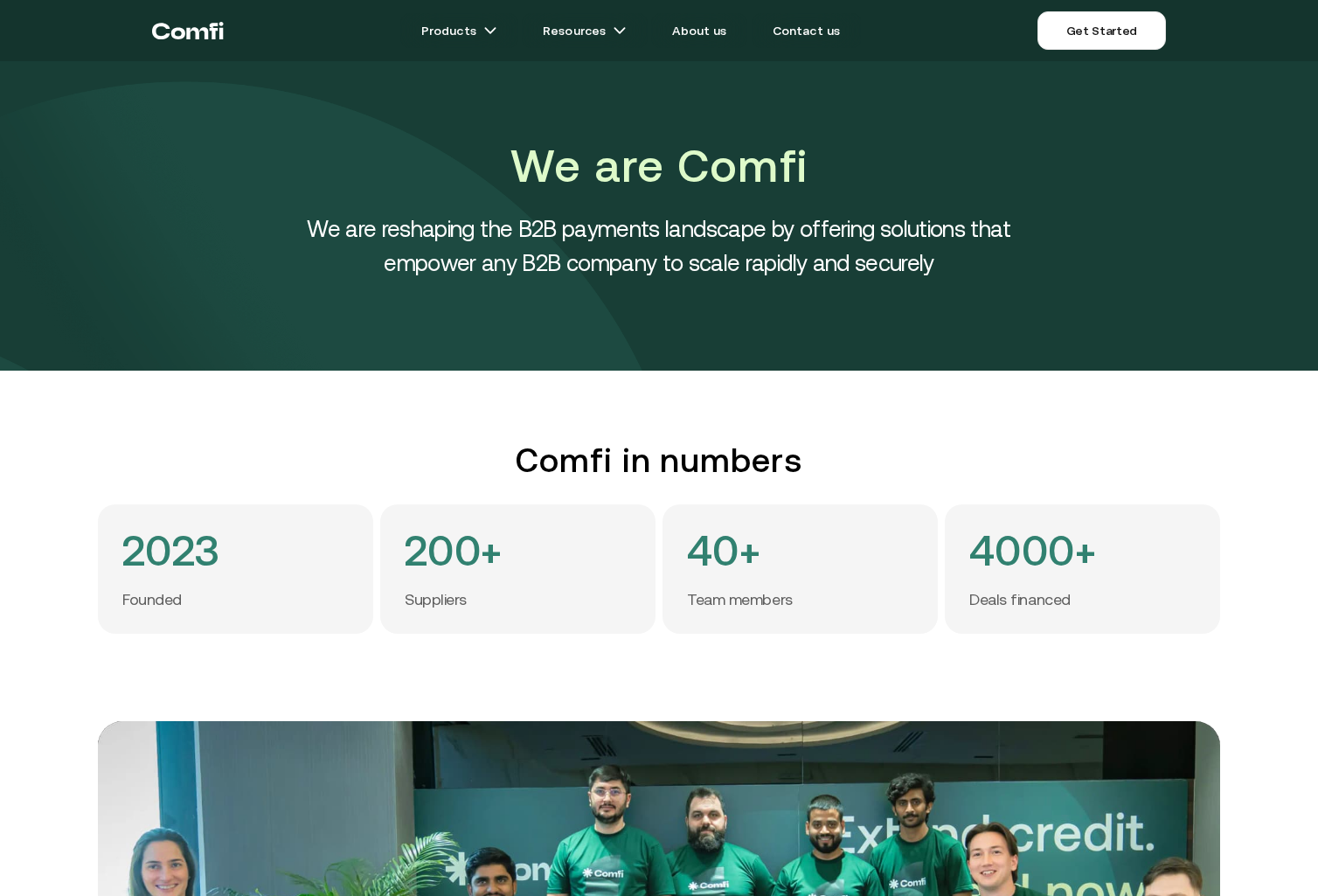
click at [1227, 595] on div "Comfi in numbers 2023 Founded 200+ Suppliers 40+ Team members 4000+ Deals finan…" at bounding box center [659, 537] width 1137 height 193
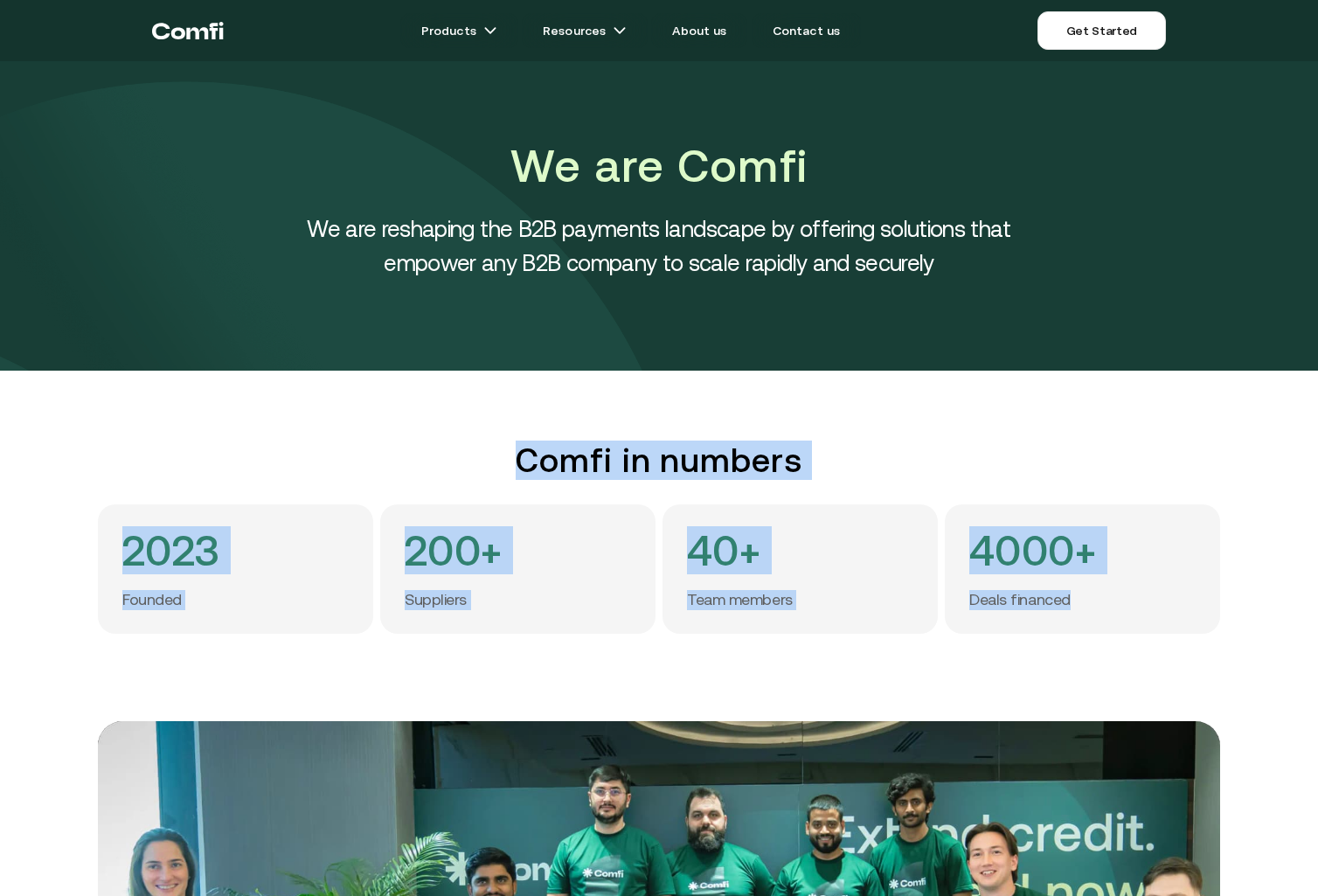
drag, startPoint x: 1068, startPoint y: 594, endPoint x: 541, endPoint y: 427, distance: 552.8
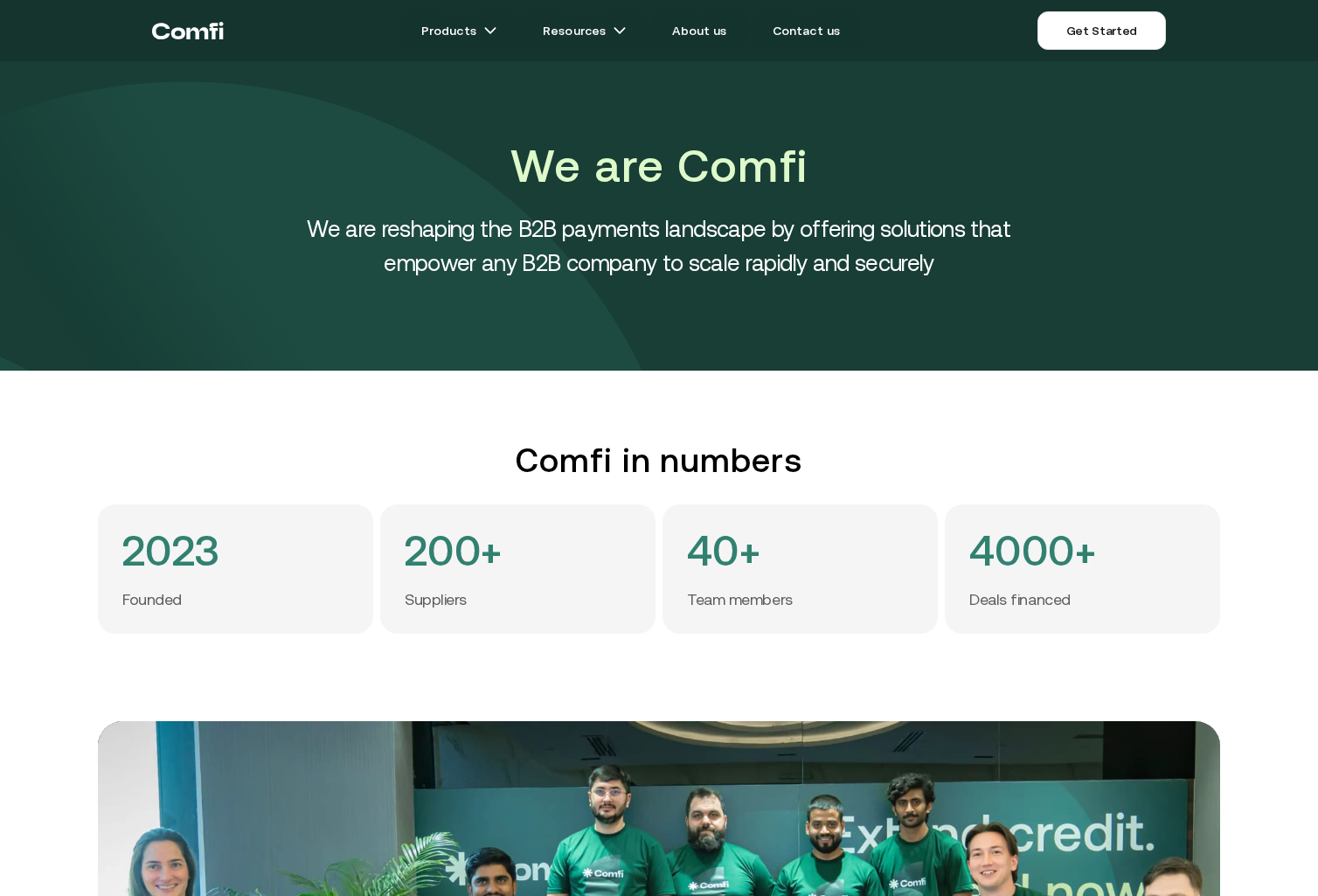
drag, startPoint x: 538, startPoint y: 425, endPoint x: 558, endPoint y: 306, distance: 120.7
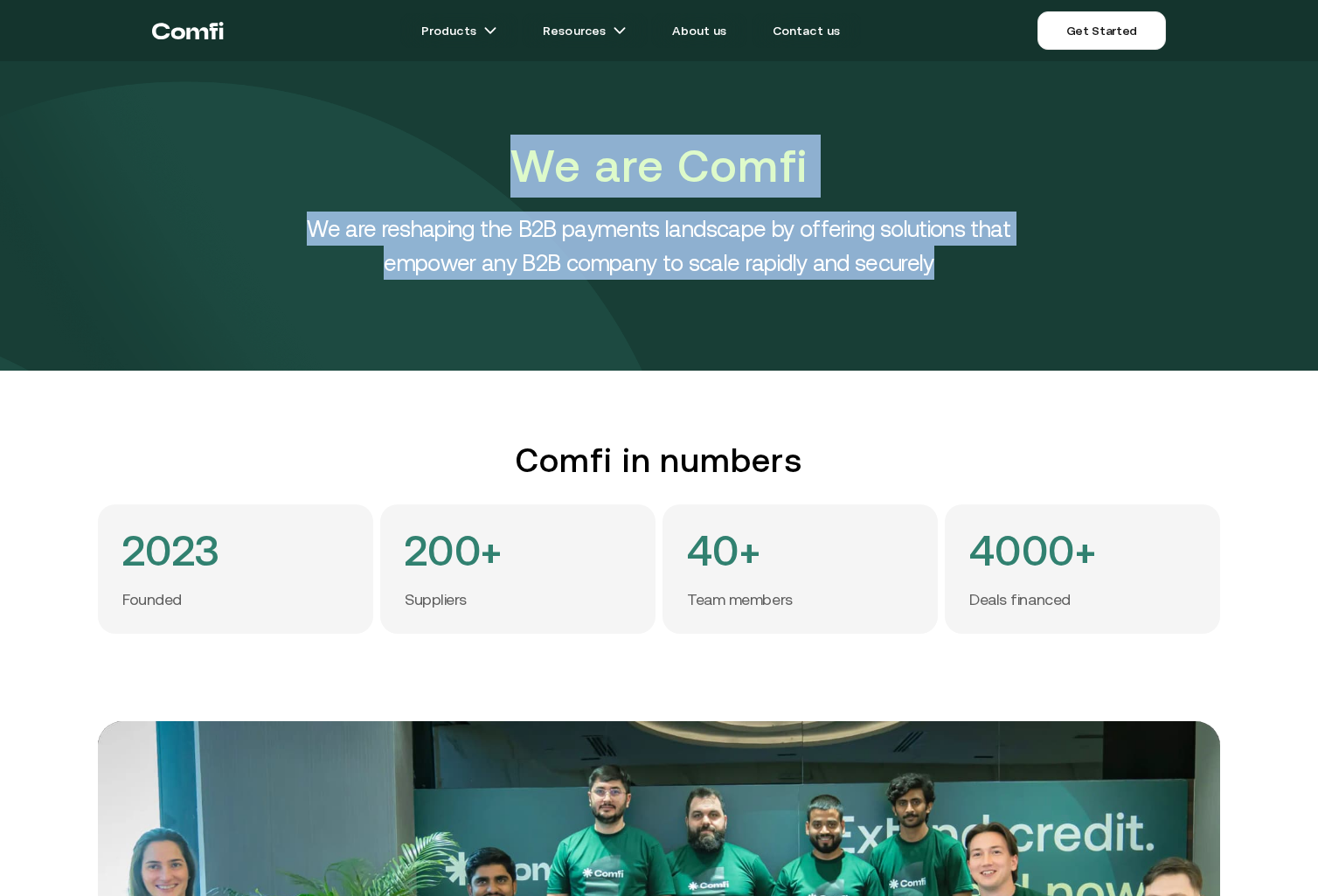
drag, startPoint x: 595, startPoint y: 179, endPoint x: 1041, endPoint y: 267, distance: 454.6
click at [1041, 267] on div "We are Comfi We are reshaping the B2B payments landscape by offering solutions …" at bounding box center [659, 207] width 786 height 145
click at [1041, 267] on h4 "We are reshaping the B2B payments landscape by offering solutions that empower …" at bounding box center [659, 246] width 786 height 68
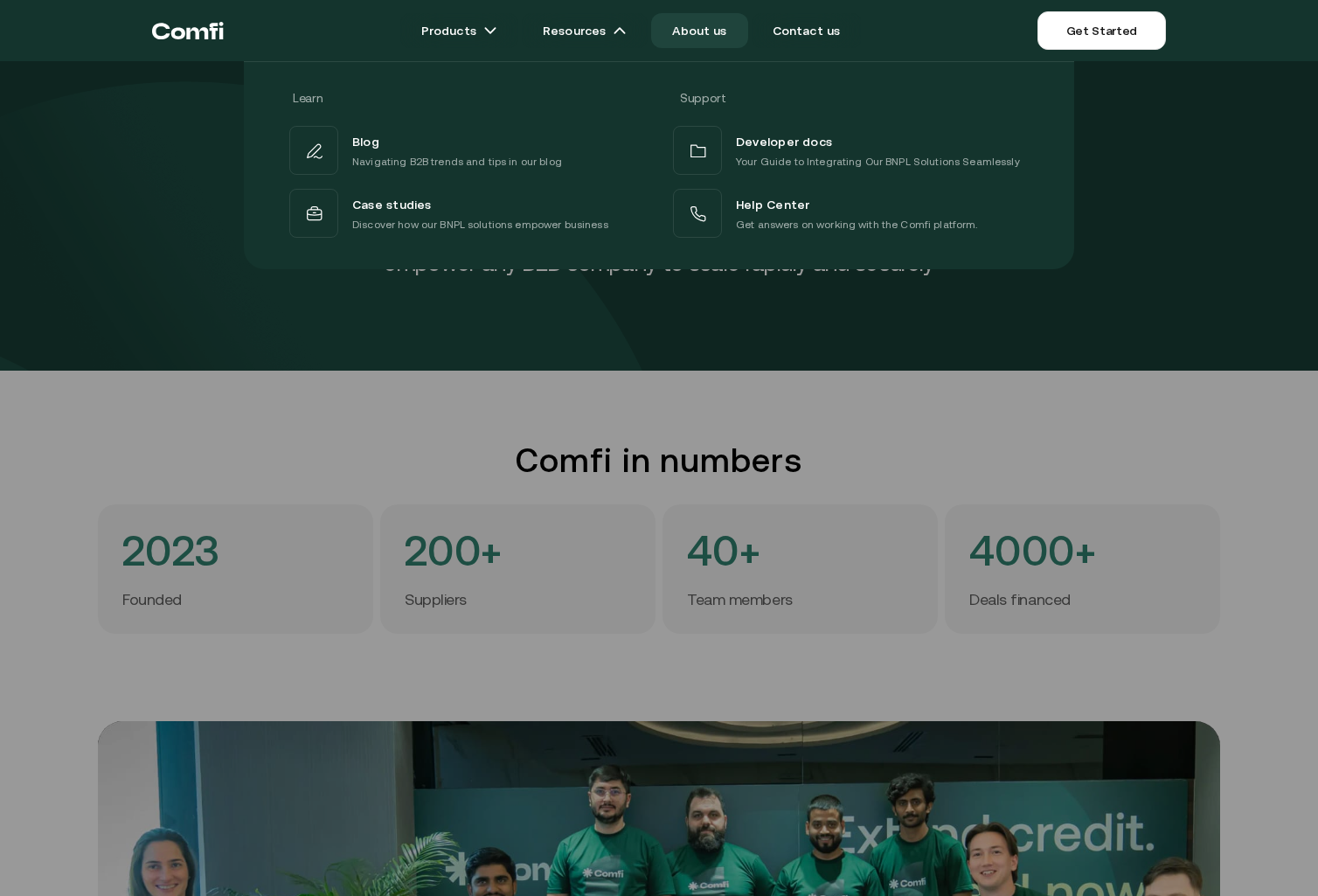
click at [284, 305] on div at bounding box center [659, 509] width 1318 height 896
